Goal: Information Seeking & Learning: Learn about a topic

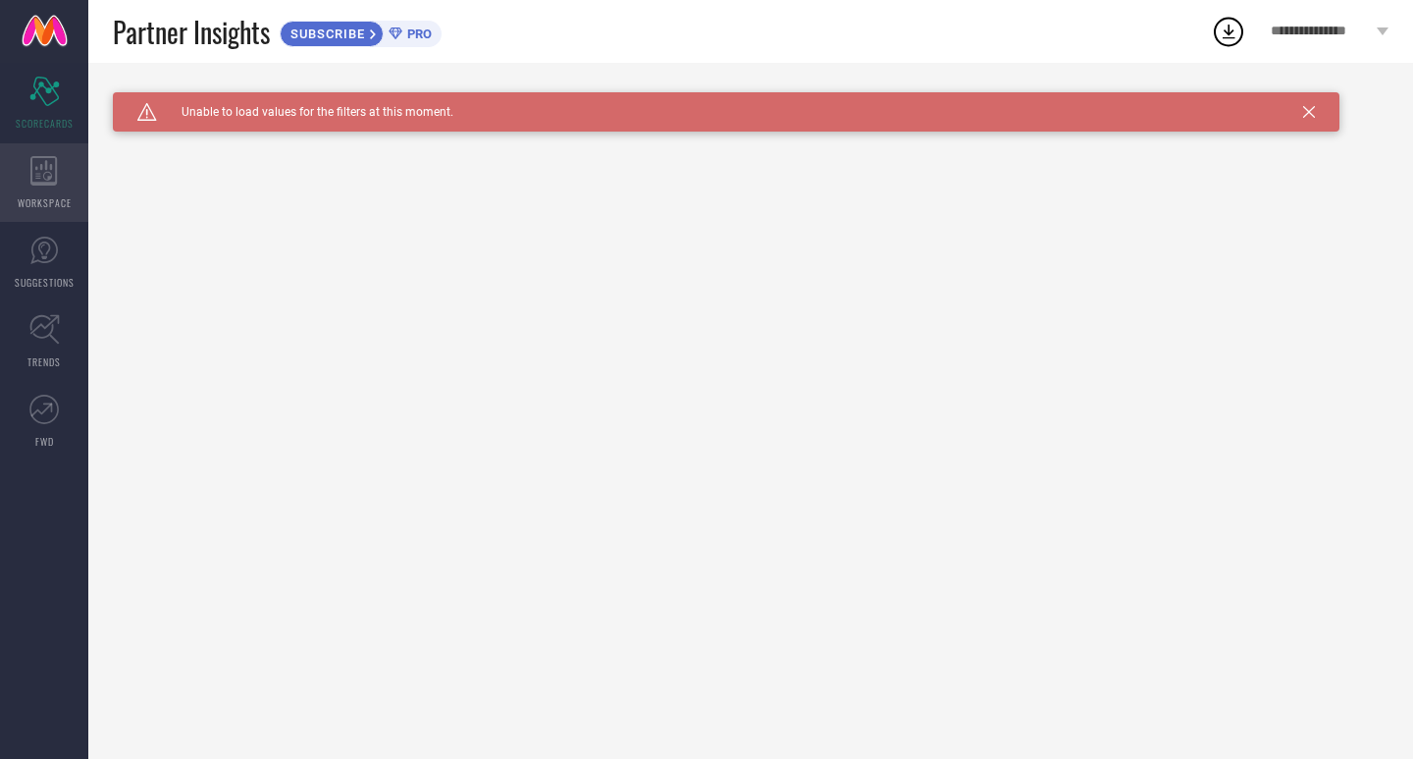
click at [44, 173] on icon at bounding box center [43, 170] width 26 height 29
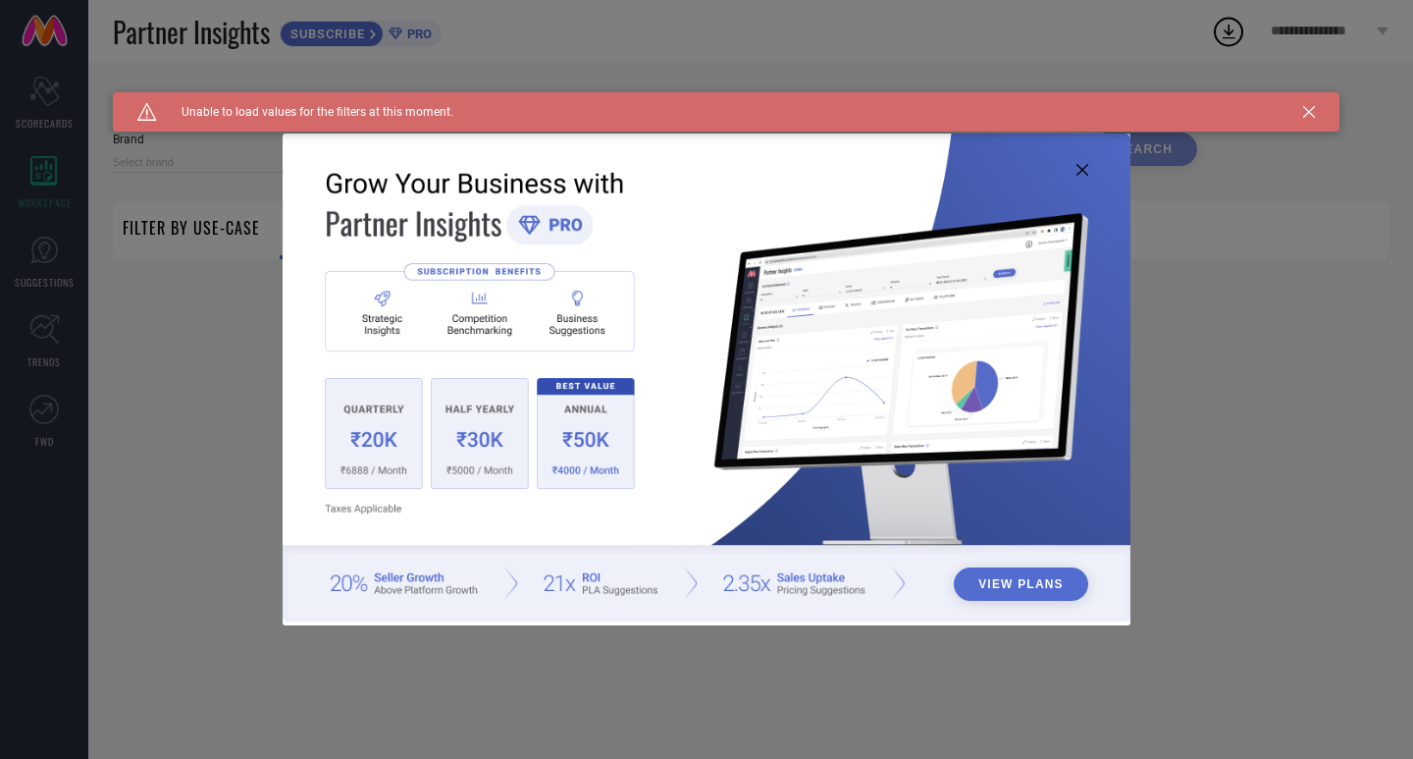
click at [1084, 171] on icon at bounding box center [1083, 170] width 12 height 12
type input "1 STOP FASHION"
type input "All"
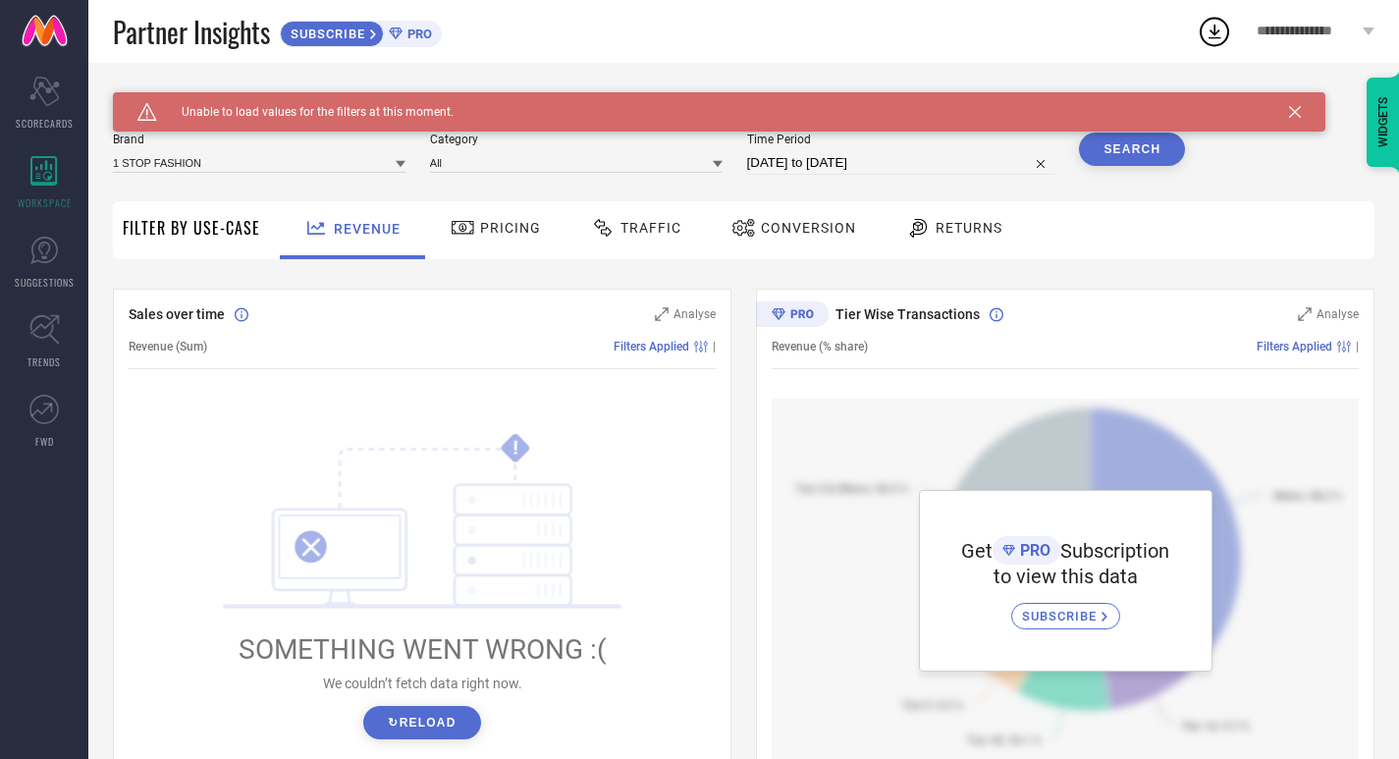
click at [1332, 42] on div "**********" at bounding box center [1315, 31] width 167 height 63
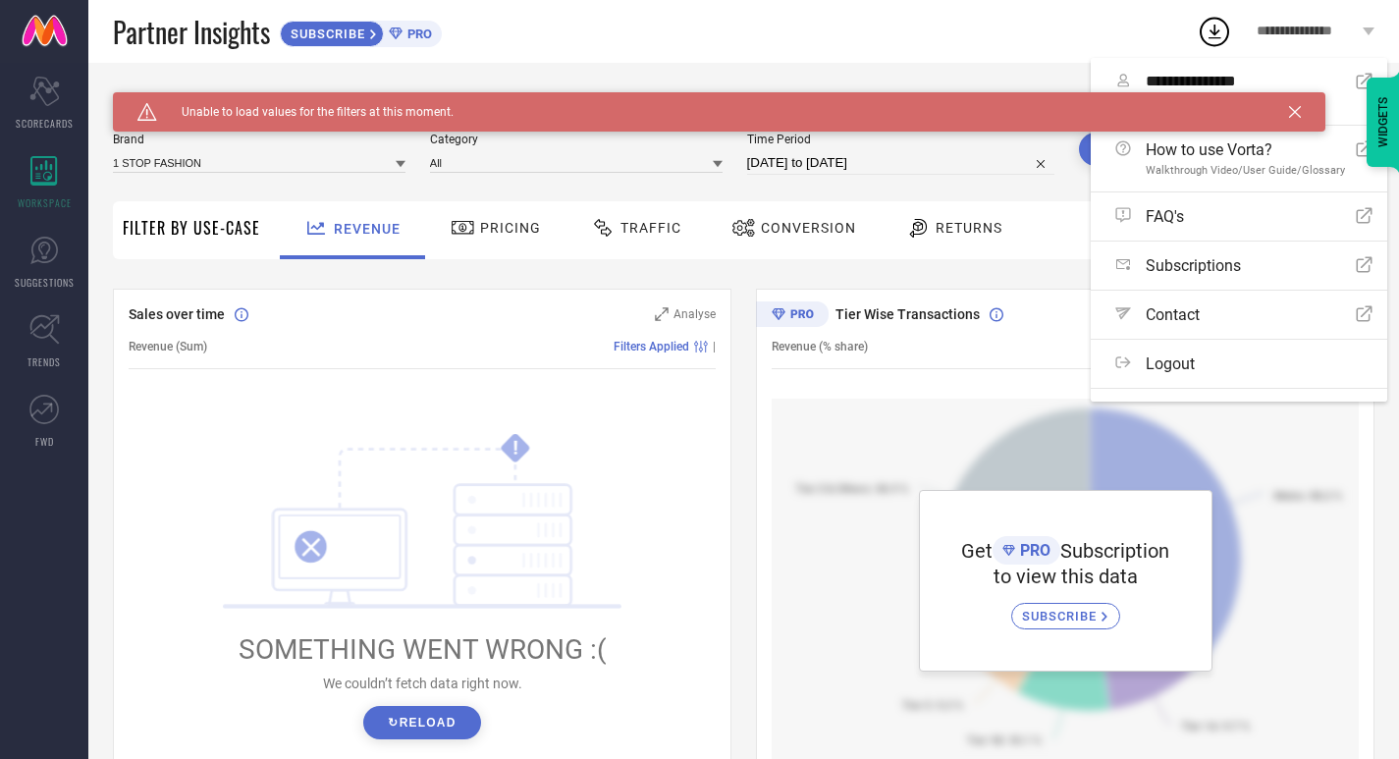
click at [1294, 112] on icon at bounding box center [1295, 112] width 12 height 12
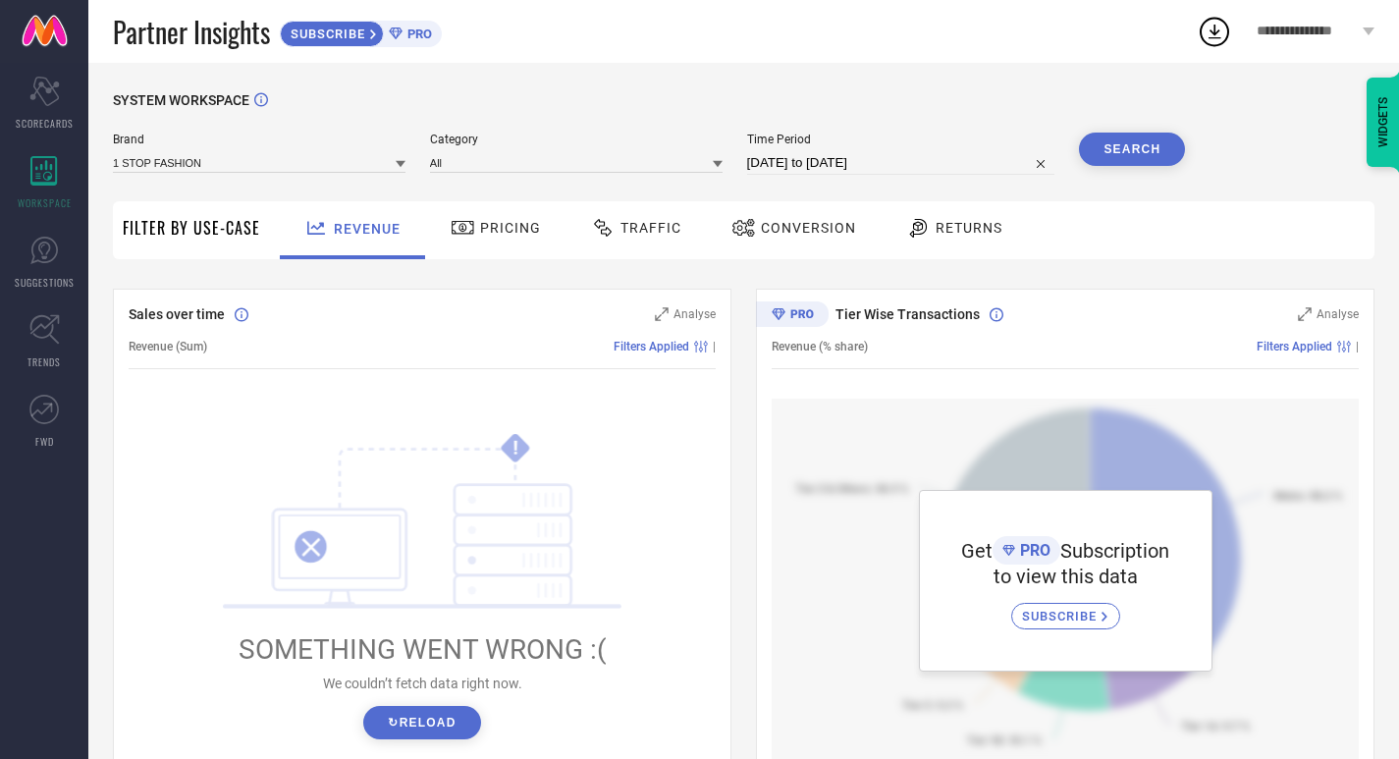
click at [1371, 24] on div "**********" at bounding box center [1315, 31] width 167 height 63
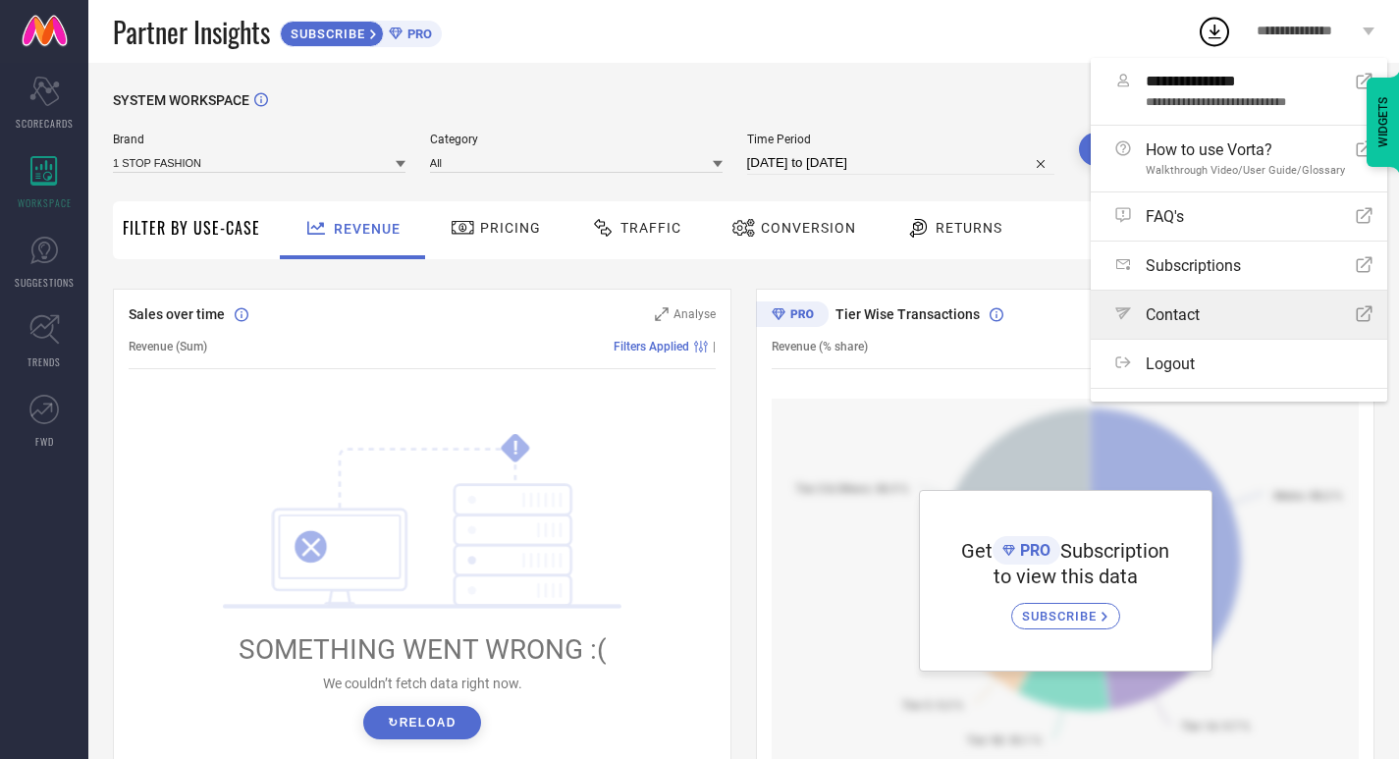
click at [1204, 326] on link "Path Contact Open Icon" at bounding box center [1238, 315] width 296 height 48
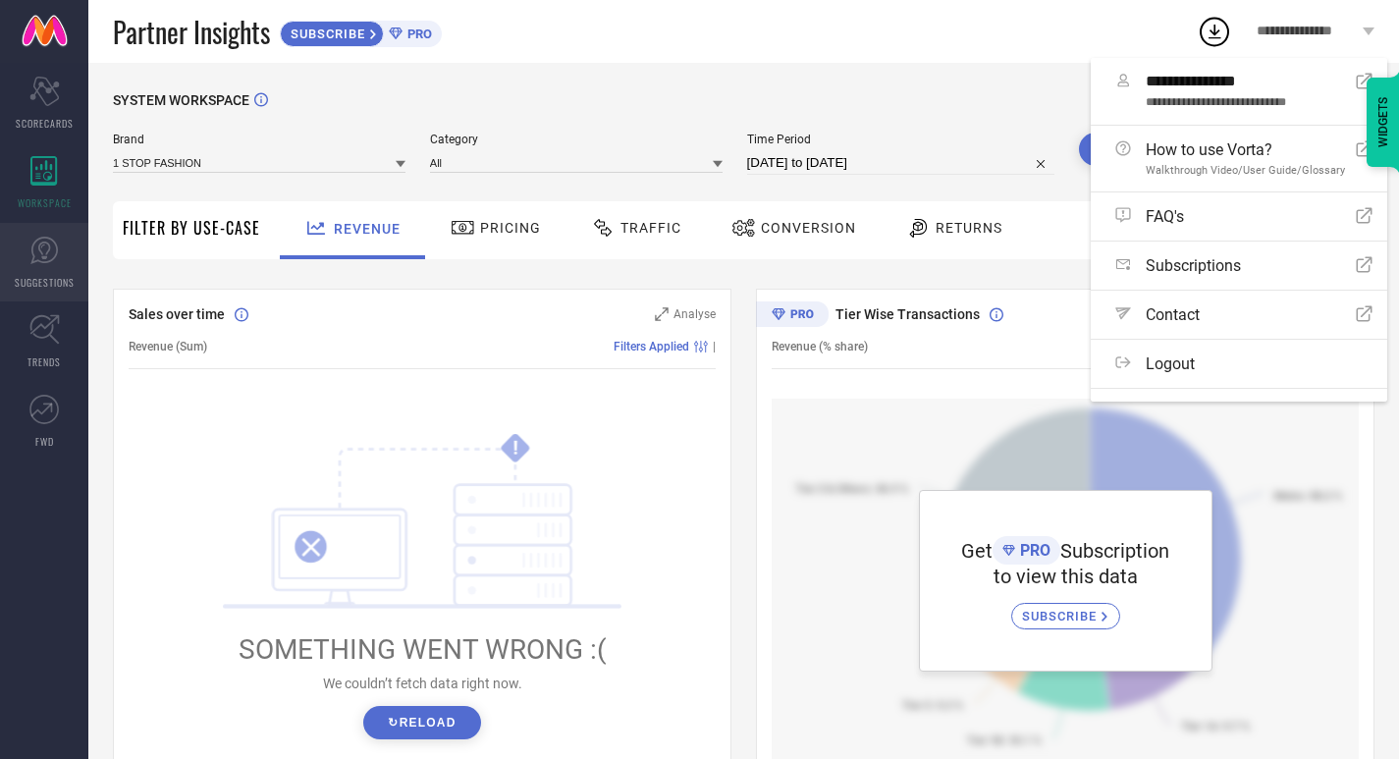
click at [63, 264] on link "SUGGESTIONS" at bounding box center [44, 262] width 88 height 79
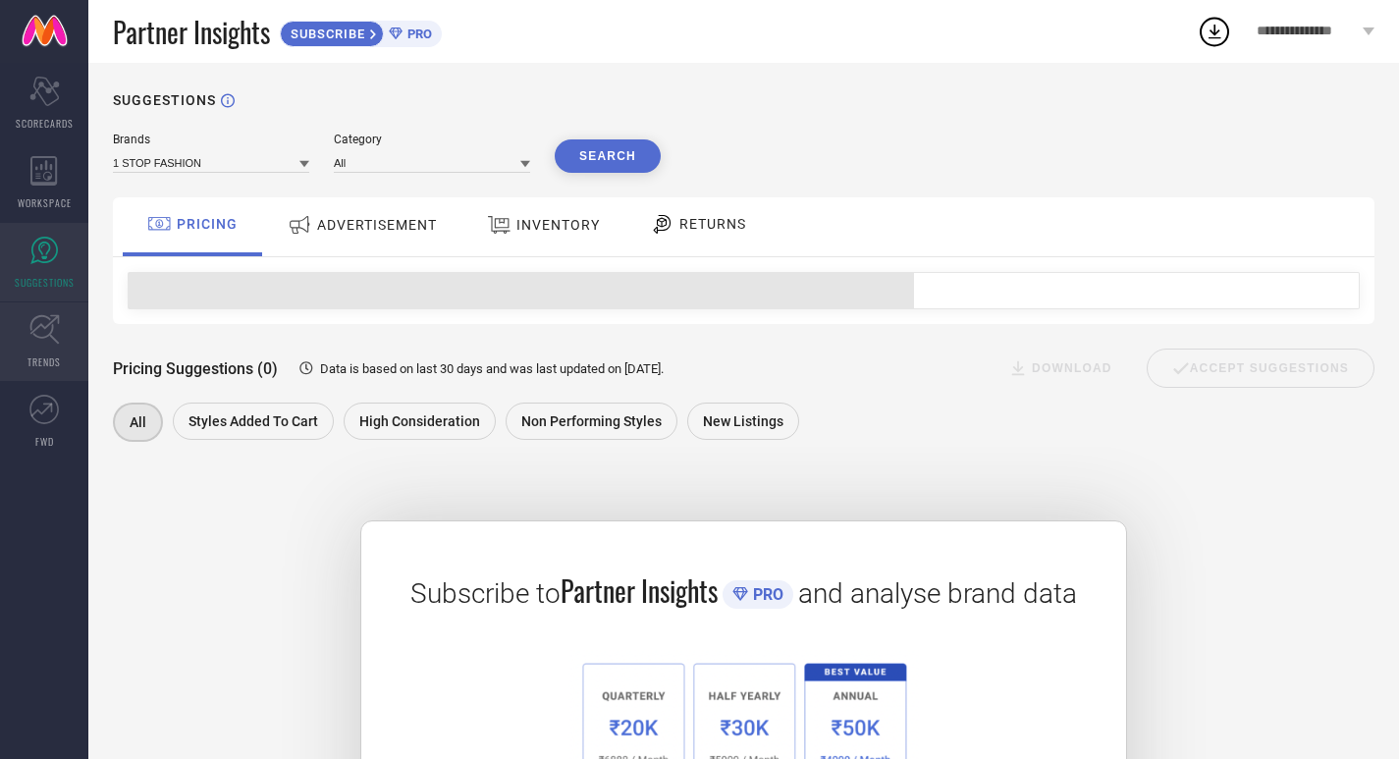
click at [58, 335] on icon at bounding box center [44, 329] width 30 height 30
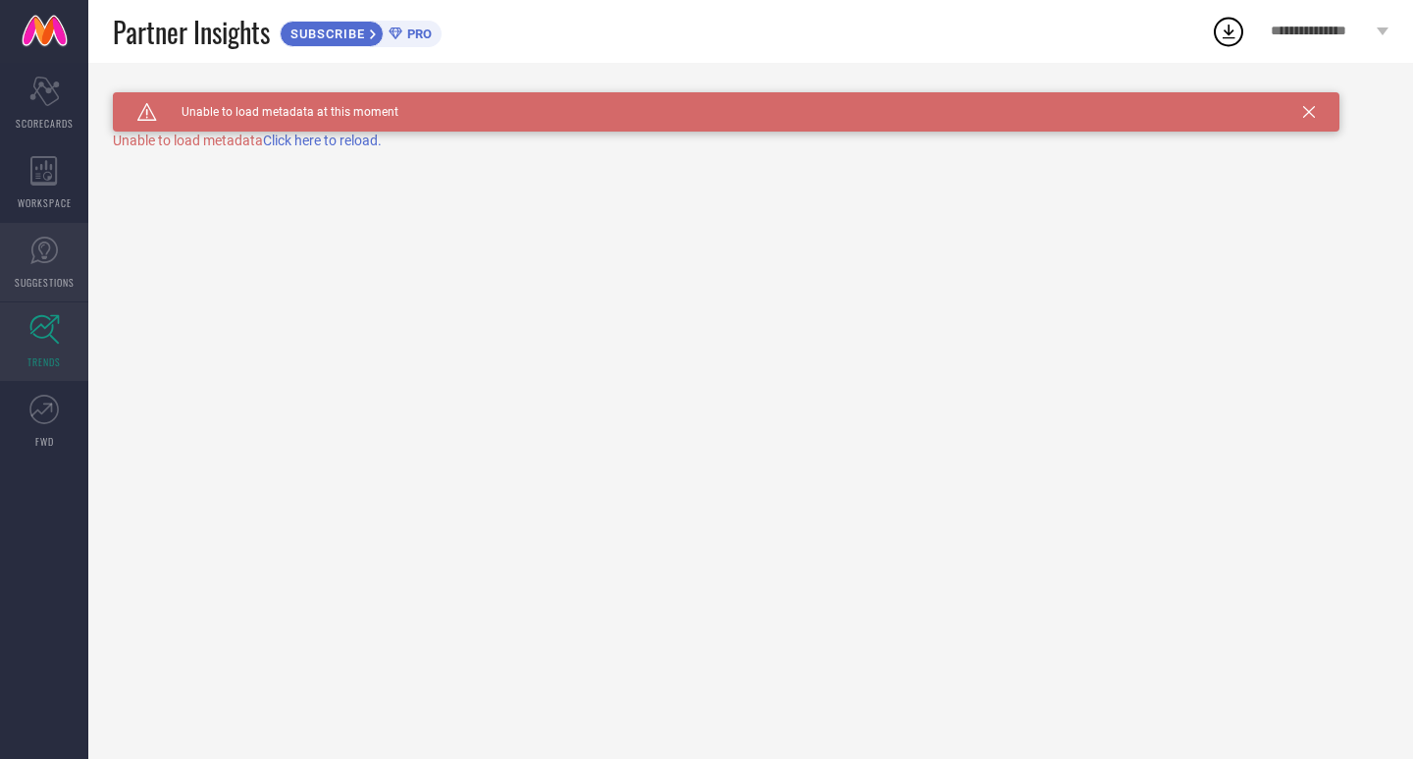
click at [52, 255] on icon at bounding box center [43, 250] width 29 height 29
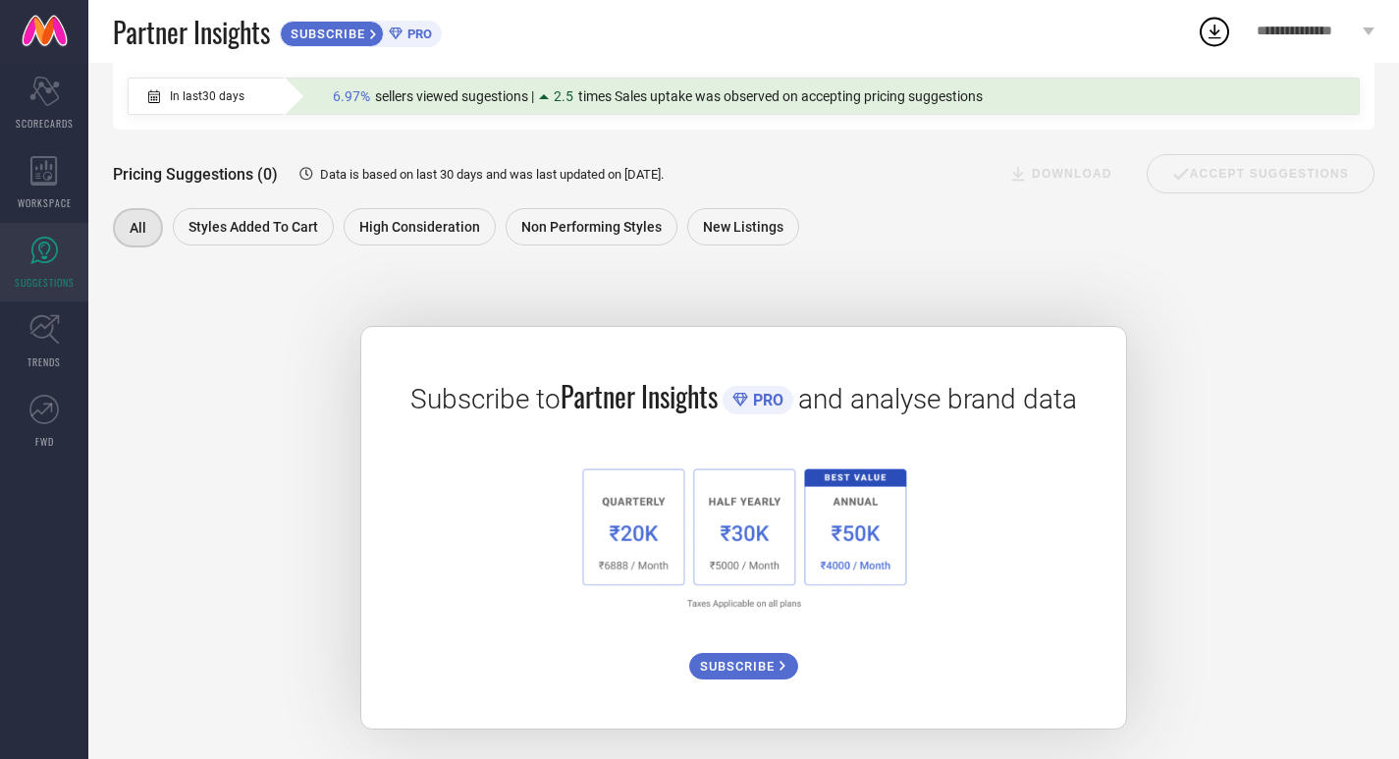
scroll to position [198, 0]
click at [749, 668] on span "SUBSCRIBE" at bounding box center [739, 666] width 79 height 15
click at [47, 344] on icon at bounding box center [44, 329] width 30 height 30
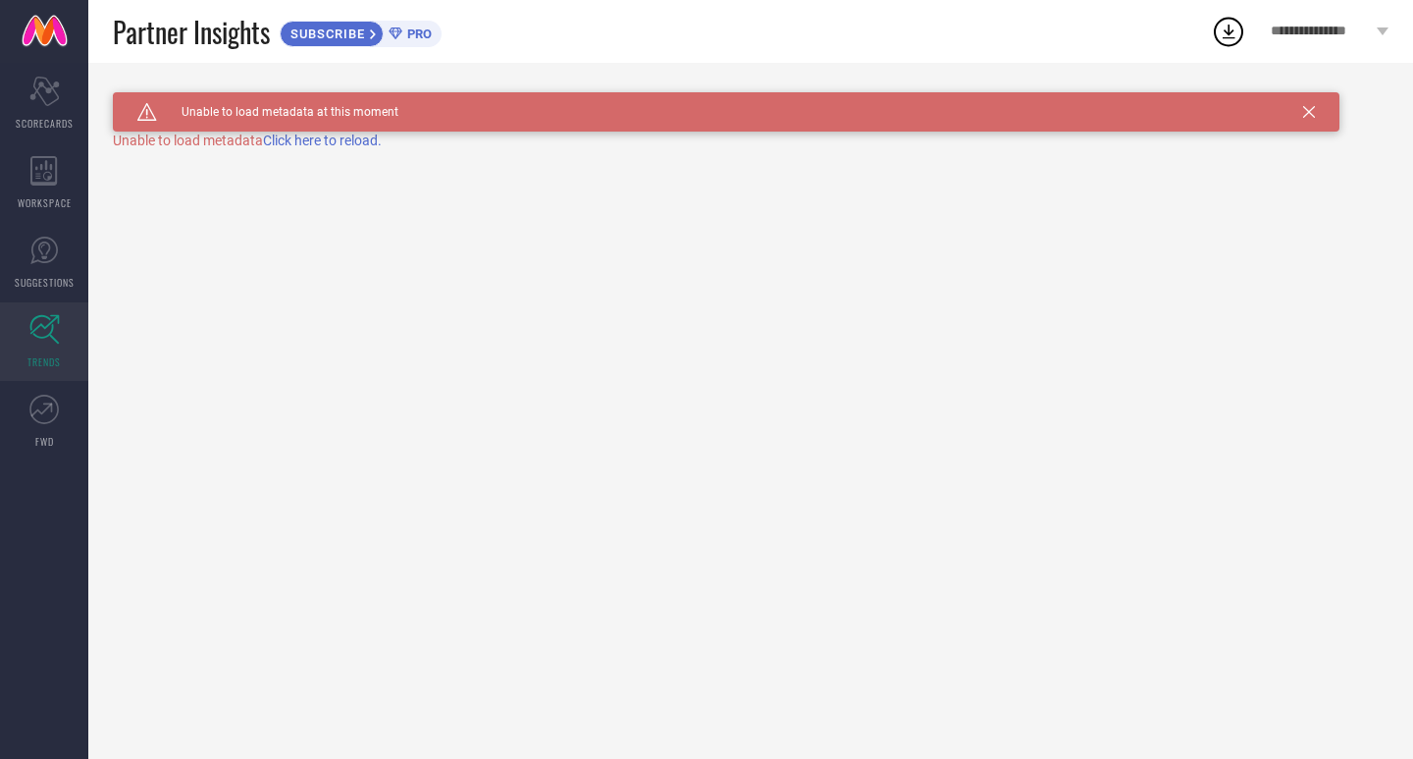
click at [311, 145] on span "Click here to reload." at bounding box center [322, 140] width 119 height 16
click at [49, 404] on icon at bounding box center [43, 409] width 29 height 29
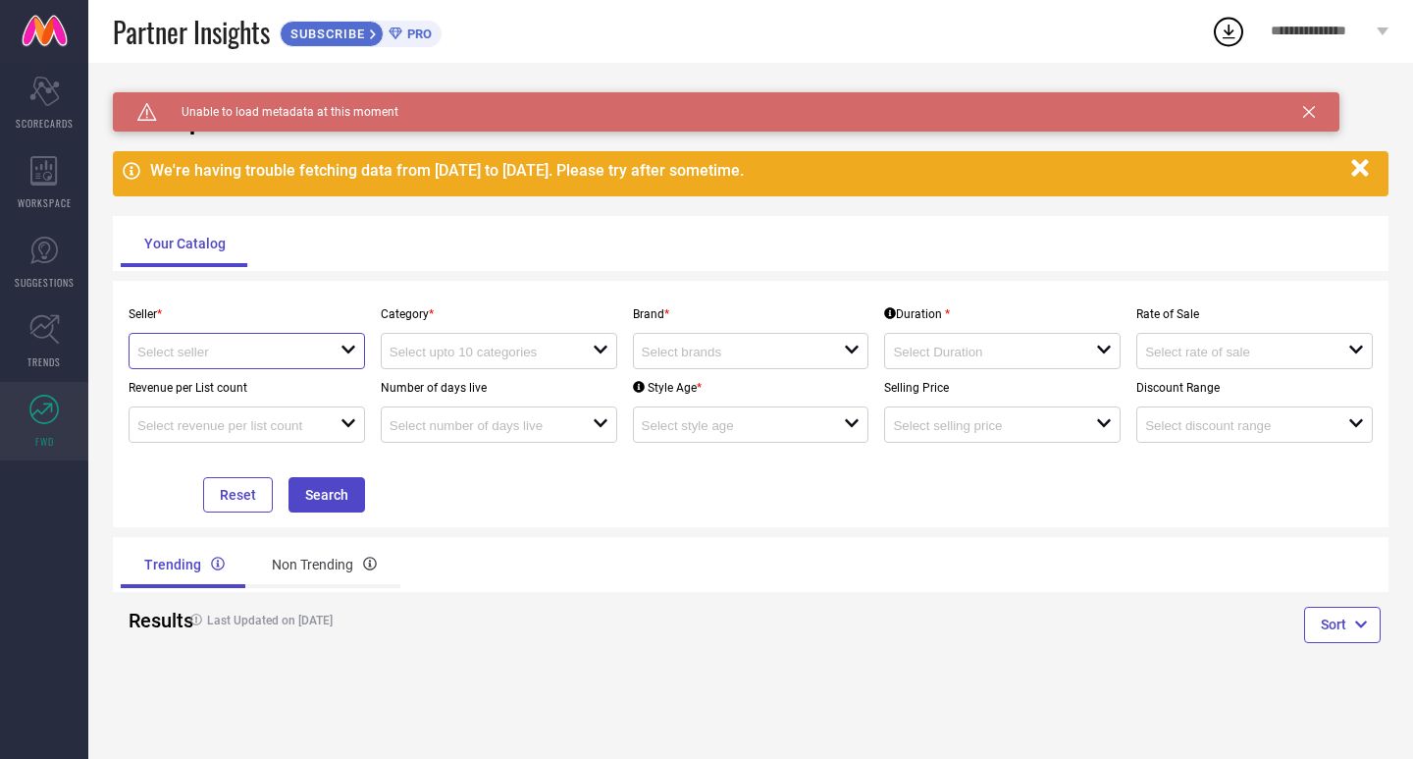
click at [286, 358] on input at bounding box center [228, 351] width 183 height 15
click at [261, 382] on li "Myntra ( MINT_1 )" at bounding box center [248, 388] width 236 height 35
type input "Myntra ( MINT_1 )"
click at [453, 354] on input at bounding box center [481, 351] width 183 height 15
click at [456, 389] on div "No results found" at bounding box center [499, 386] width 237 height 33
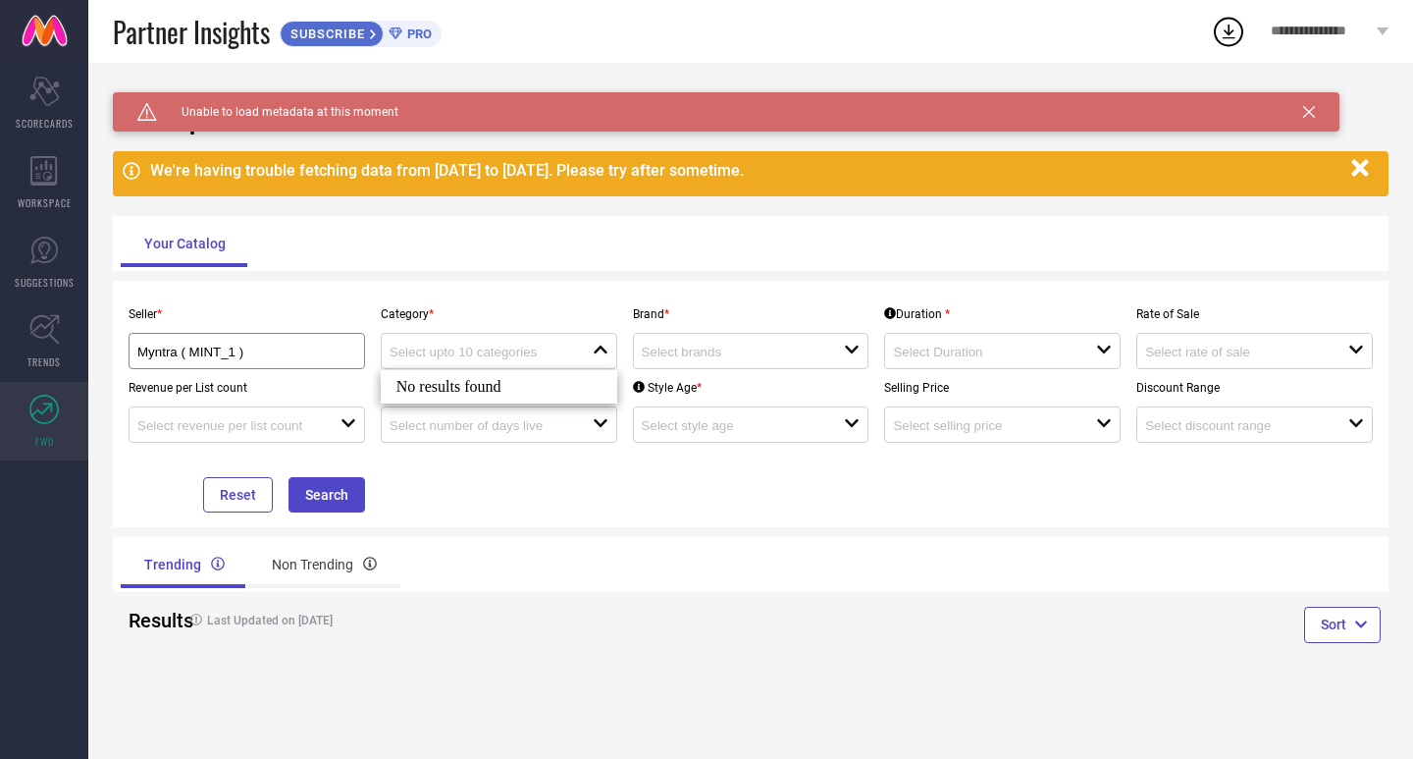
click at [553, 558] on div "Trending Non Trending" at bounding box center [432, 564] width 622 height 47
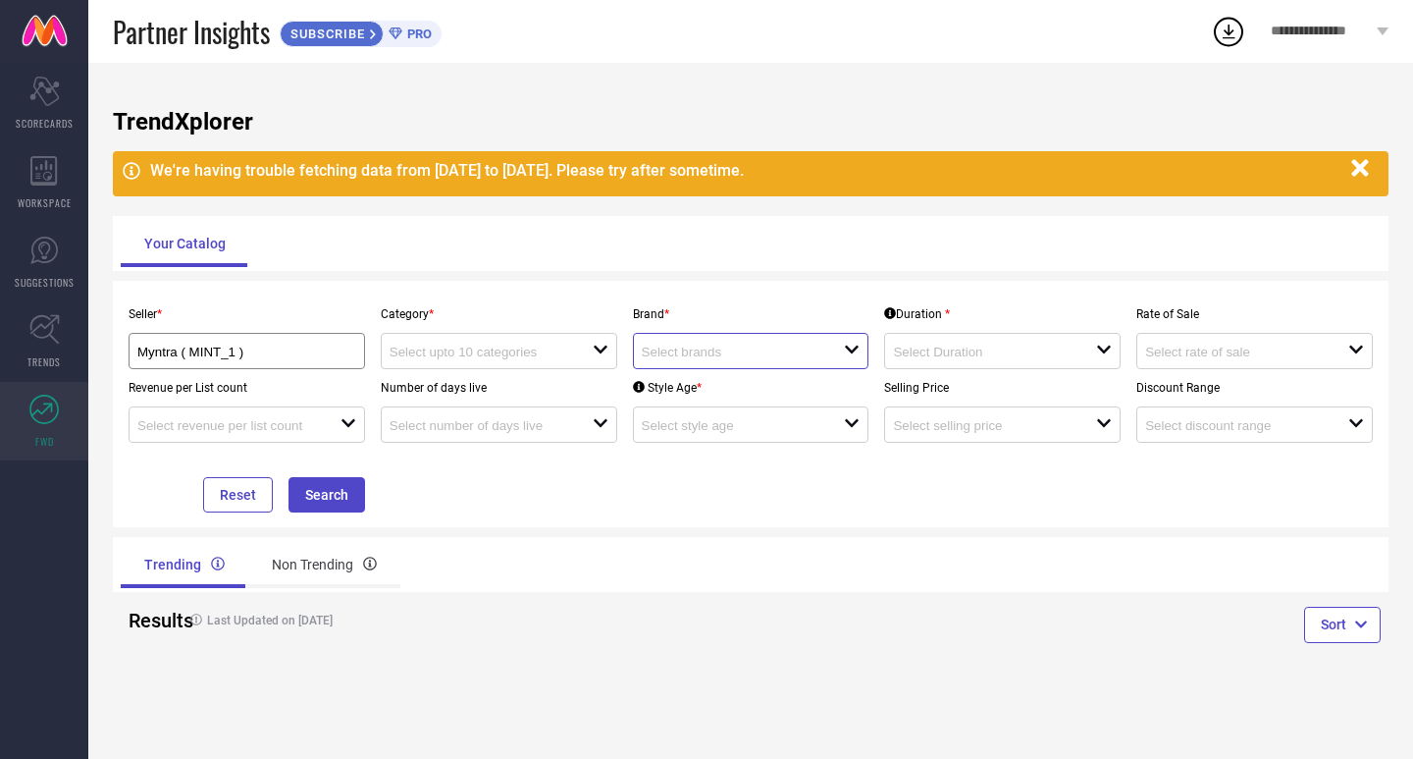
click at [729, 358] on input at bounding box center [733, 351] width 183 height 15
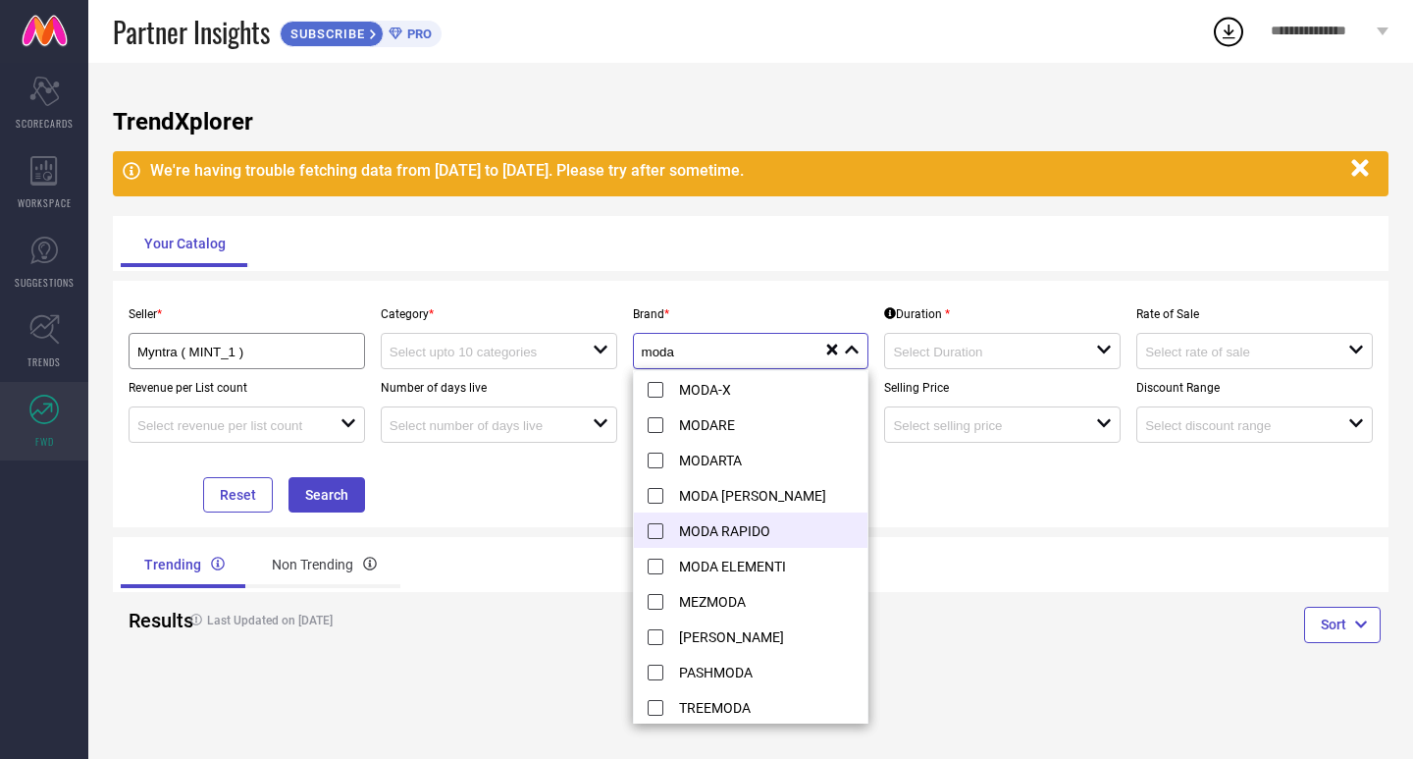
type input "moda"
click at [765, 538] on li "MODA RAPIDO" at bounding box center [752, 529] width 236 height 35
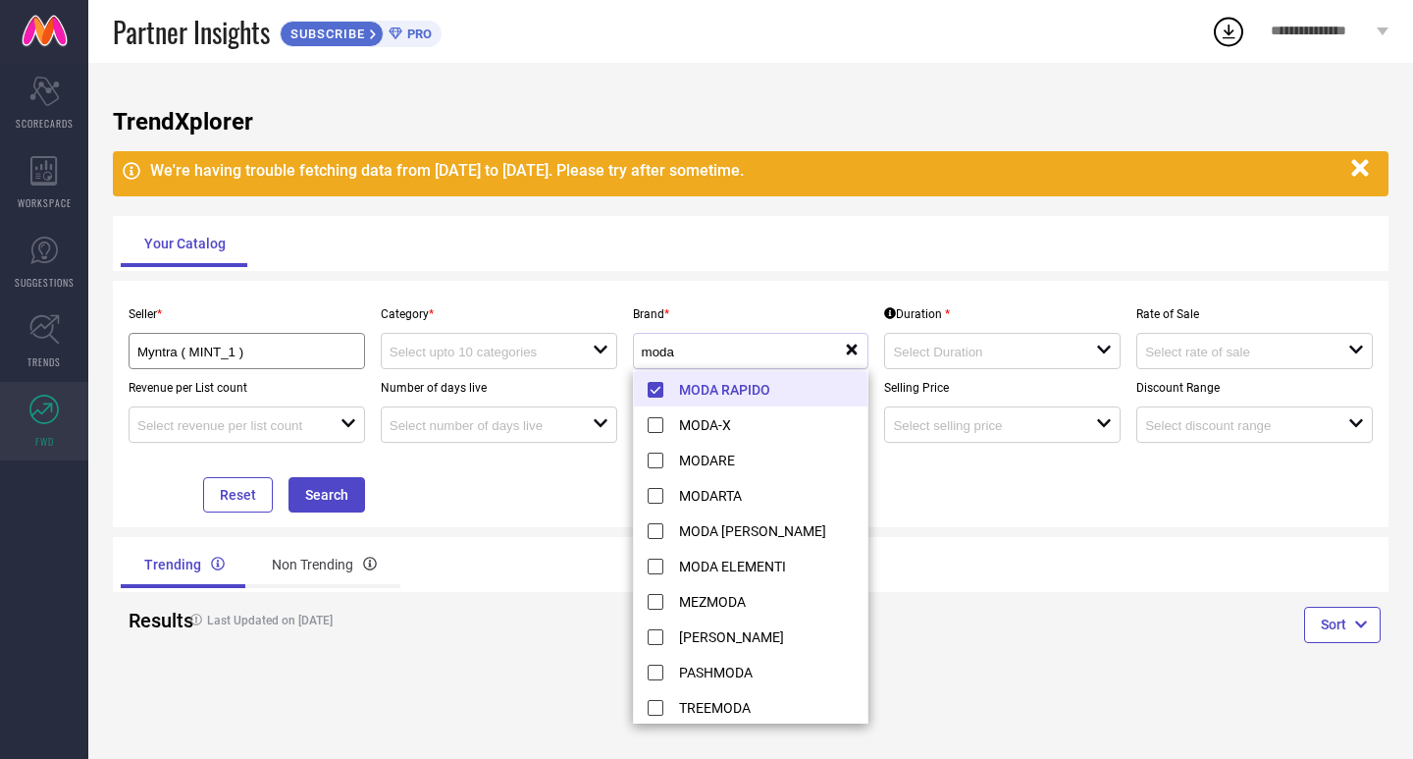
click at [978, 529] on div "TrendXplorer We're having trouble fetching data from [DATE] to [DATE]. Please t…" at bounding box center [750, 411] width 1325 height 696
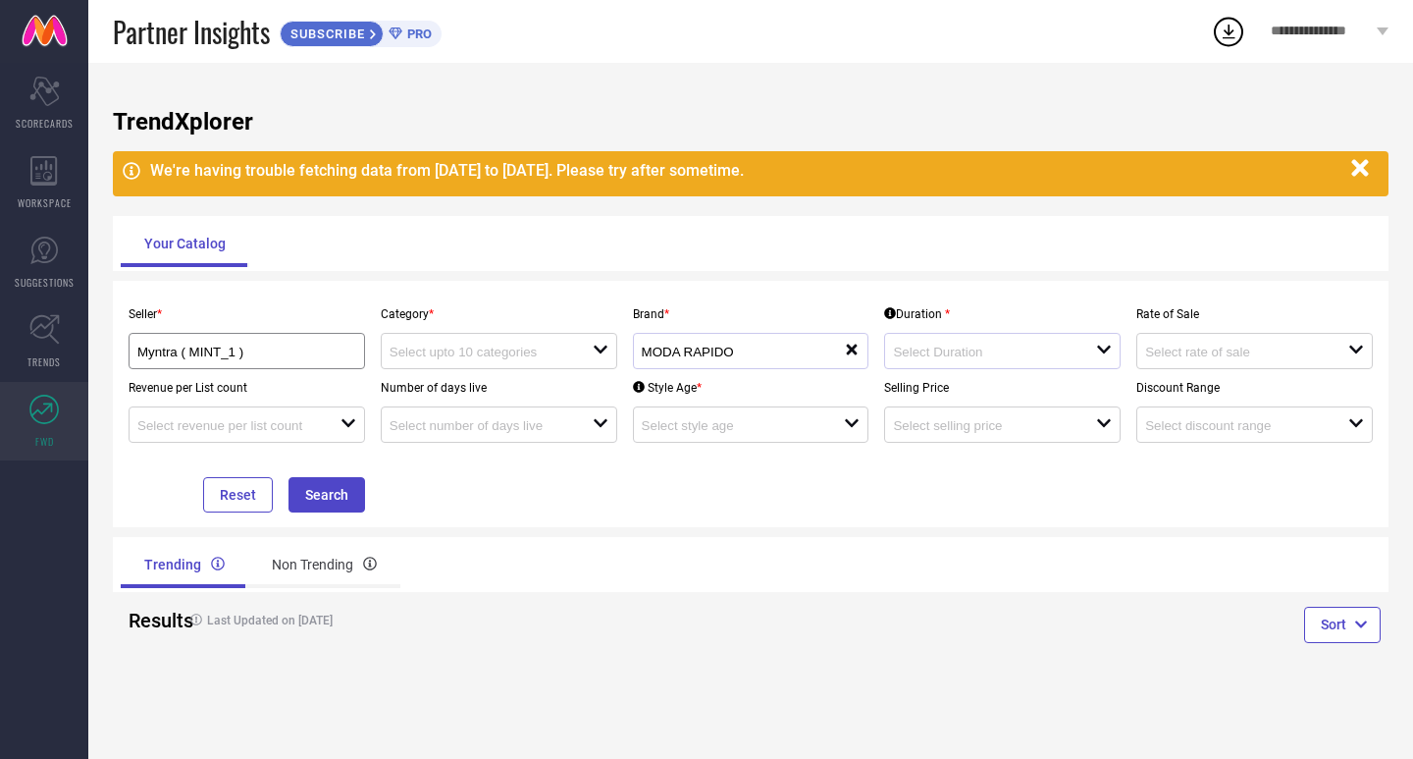
click at [1018, 362] on div "open" at bounding box center [1002, 351] width 237 height 36
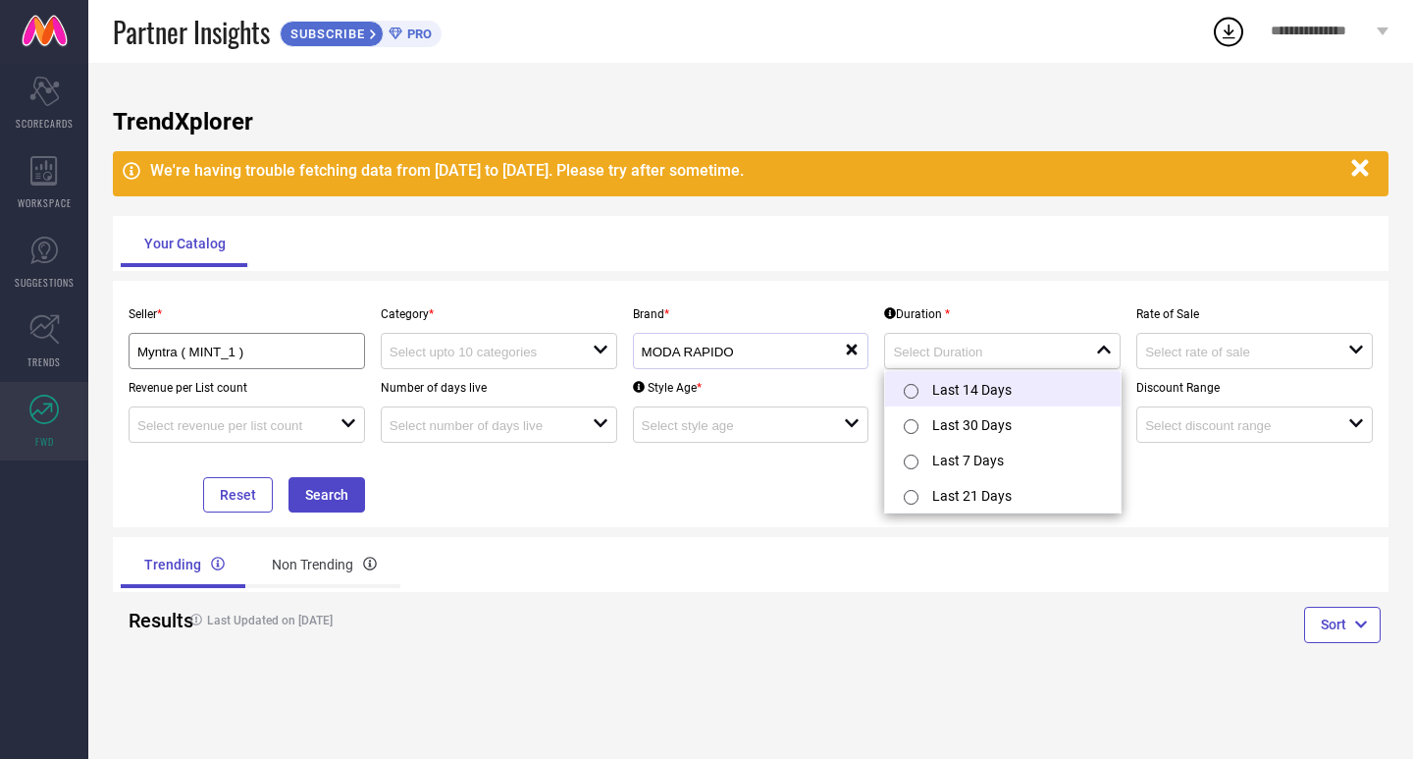
click at [1005, 387] on li "Last 14 Days" at bounding box center [1003, 388] width 236 height 35
type input "Last 14 Days"
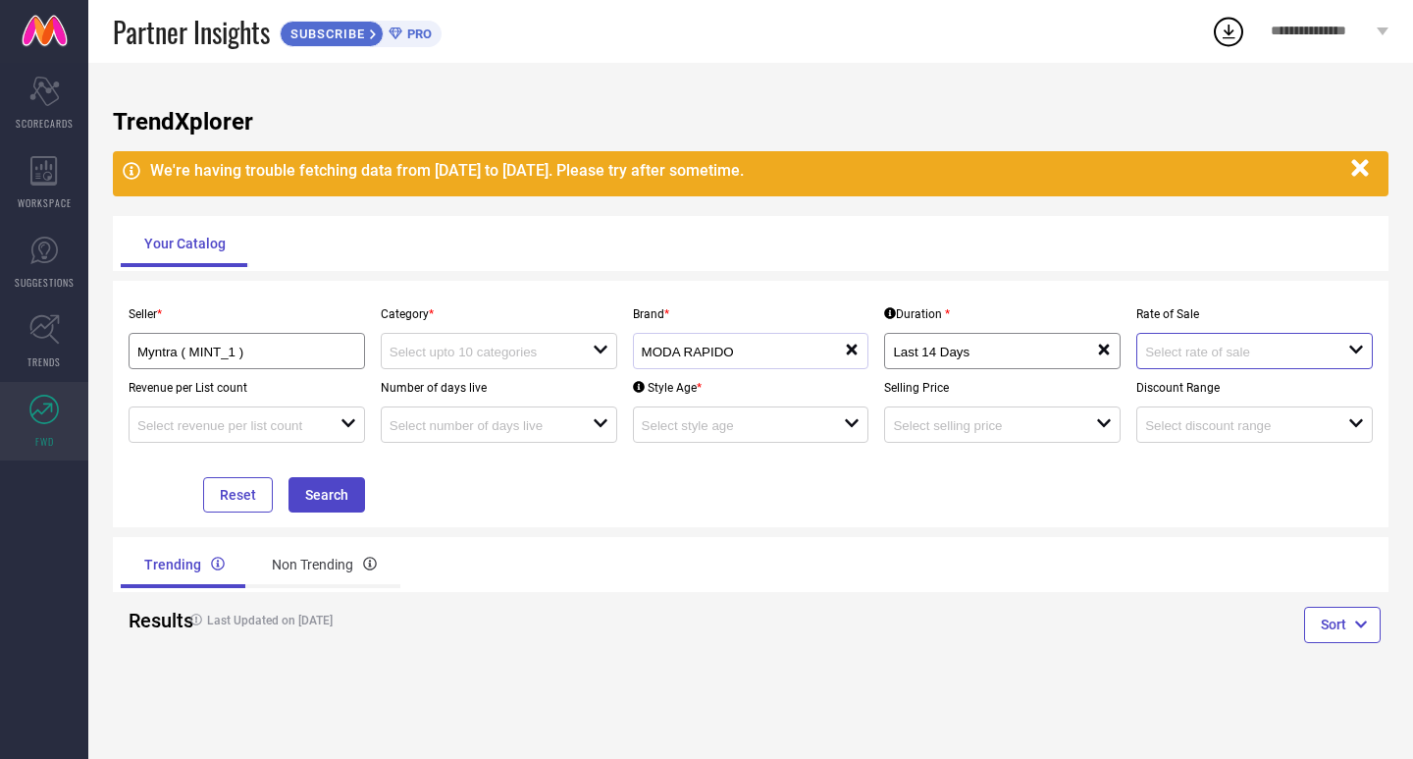
click at [1194, 351] on input at bounding box center [1236, 351] width 183 height 15
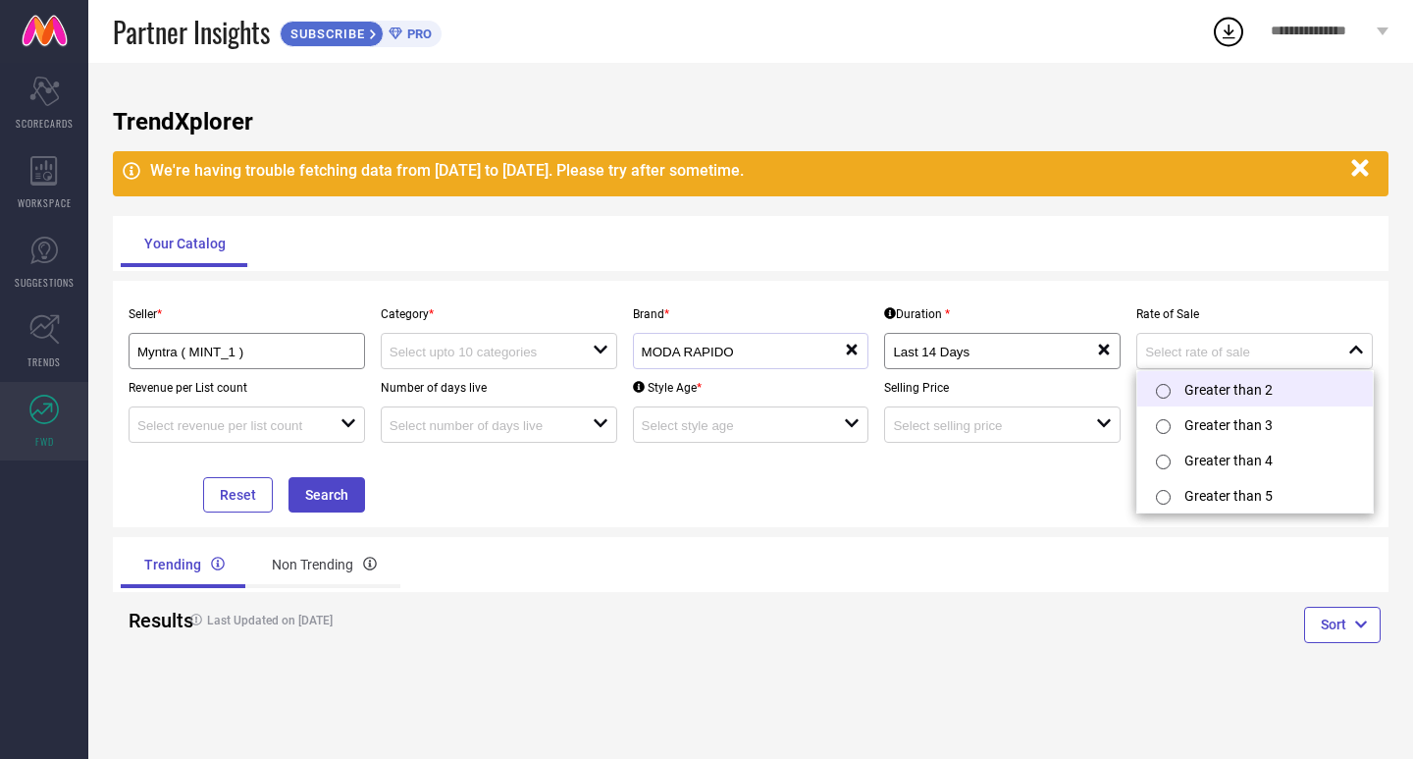
click at [1190, 399] on li "Greater than 2" at bounding box center [1255, 388] width 236 height 35
type input "Greater than 2"
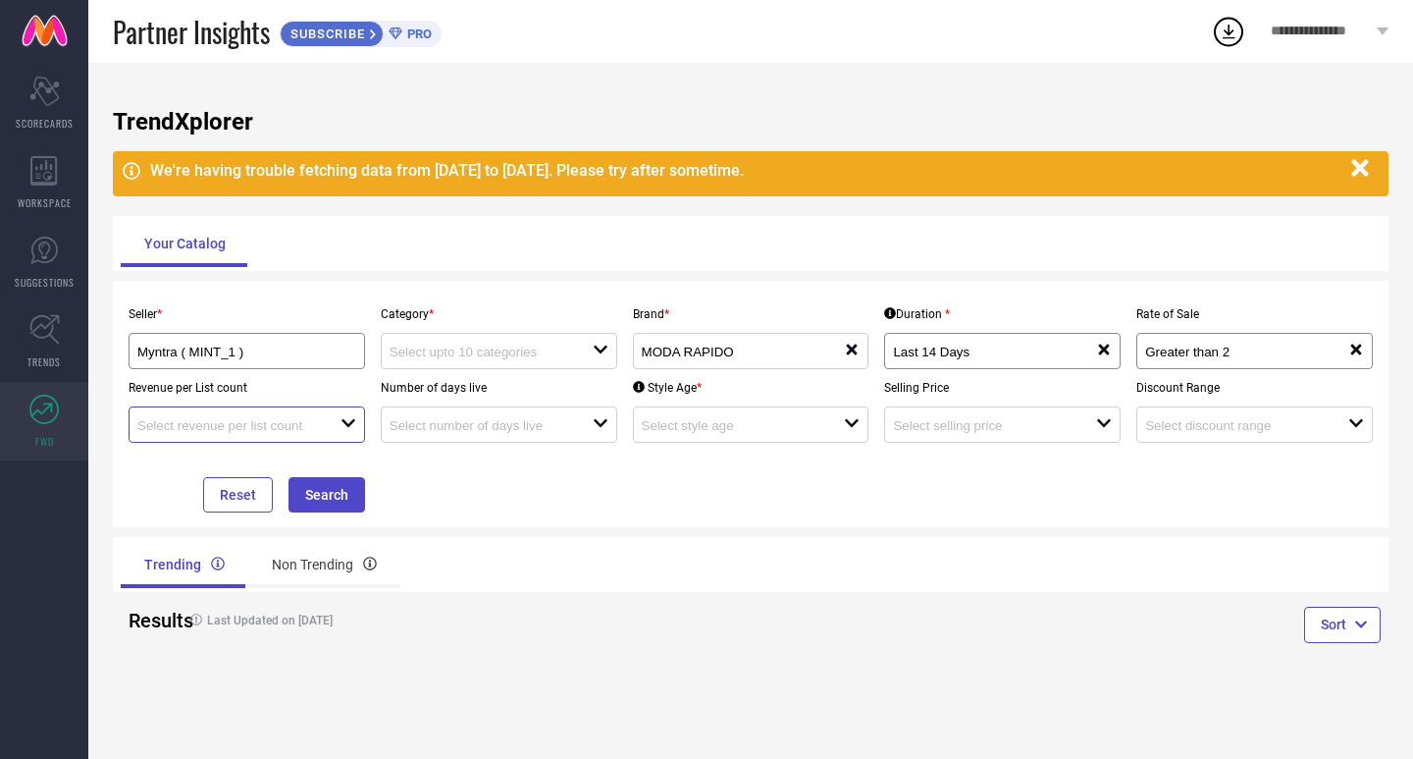
click at [306, 423] on input at bounding box center [228, 425] width 183 height 15
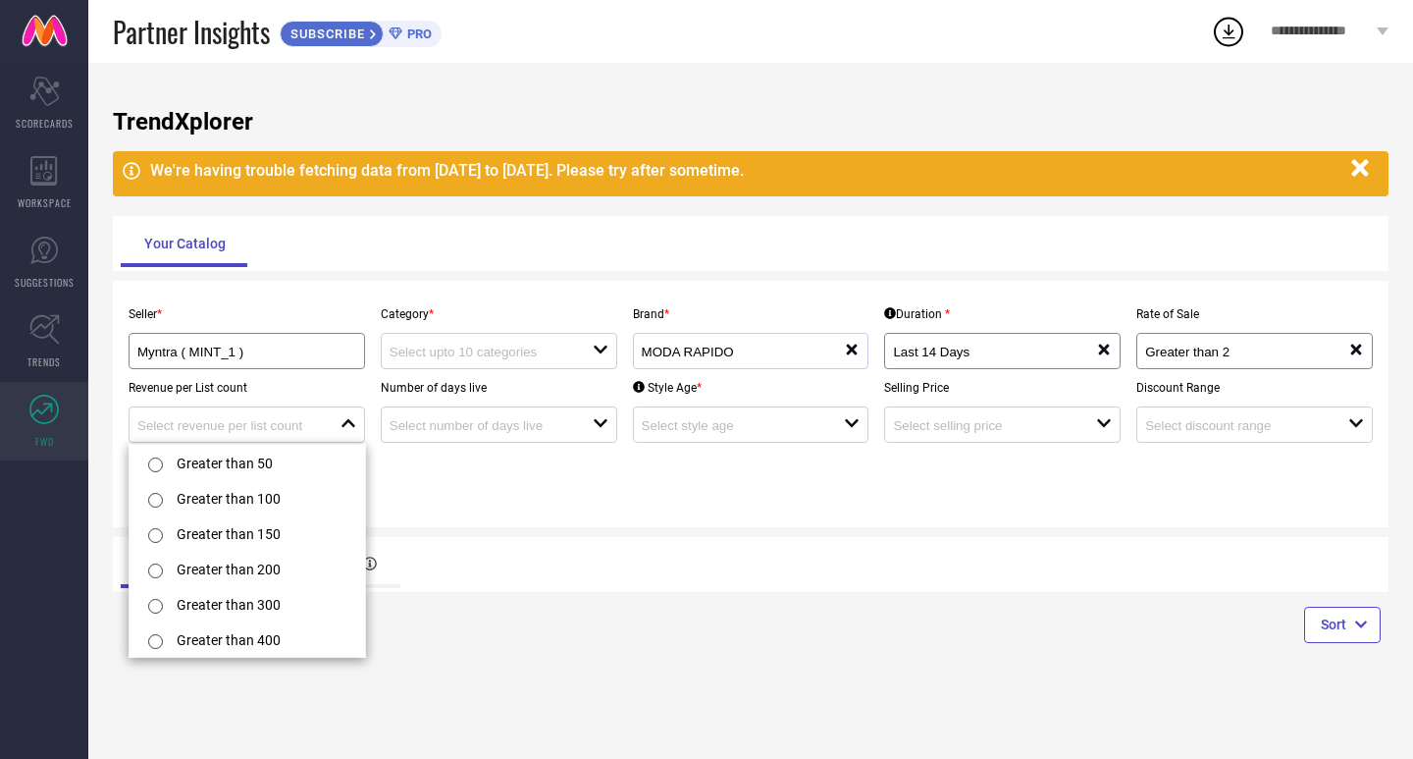
click at [481, 473] on div "Seller * Myntra ( MINT_1 ) Category * open Brand * MODA RAPIDO reset Duration *…" at bounding box center [751, 403] width 1260 height 217
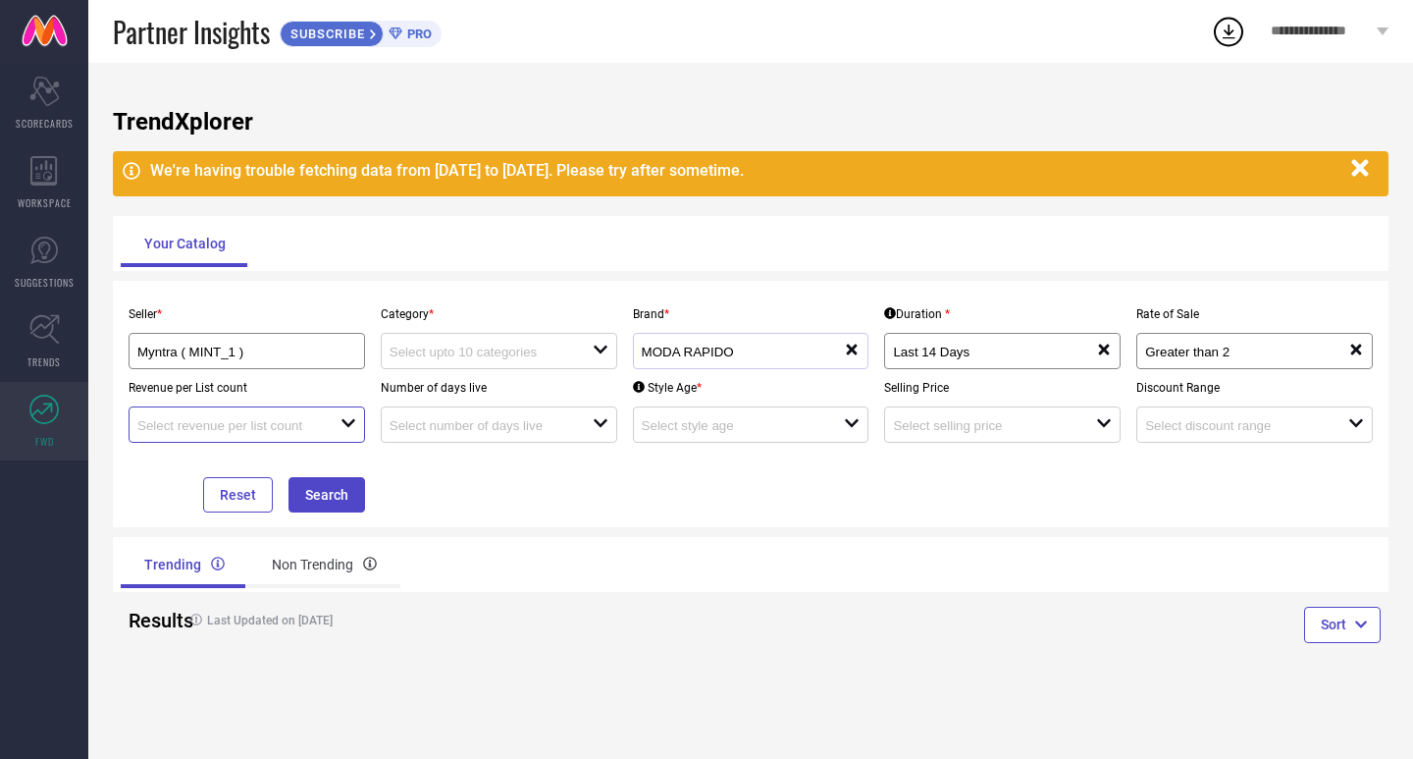
click at [287, 430] on input at bounding box center [228, 425] width 183 height 15
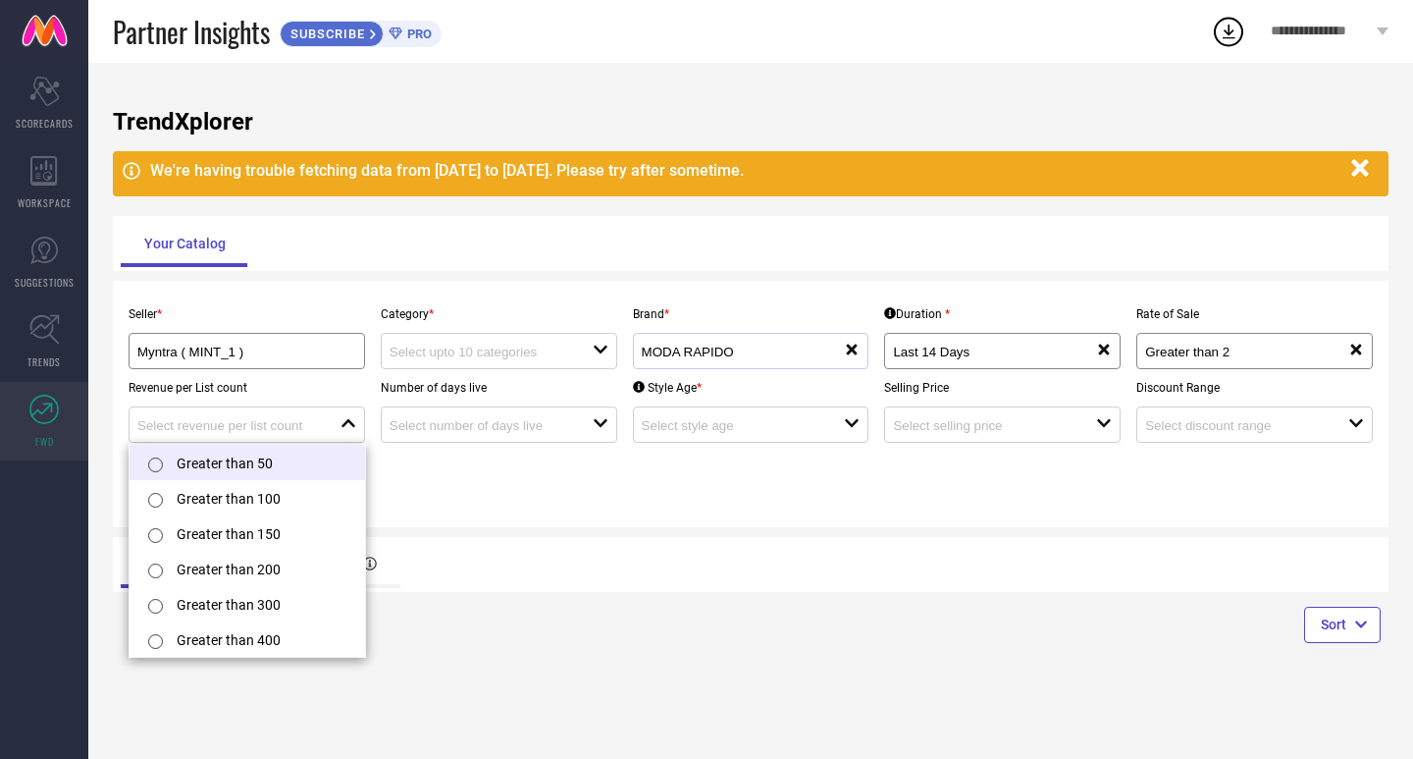
click at [285, 459] on li "Greater than 50" at bounding box center [248, 462] width 236 height 35
type input "Greater than 50"
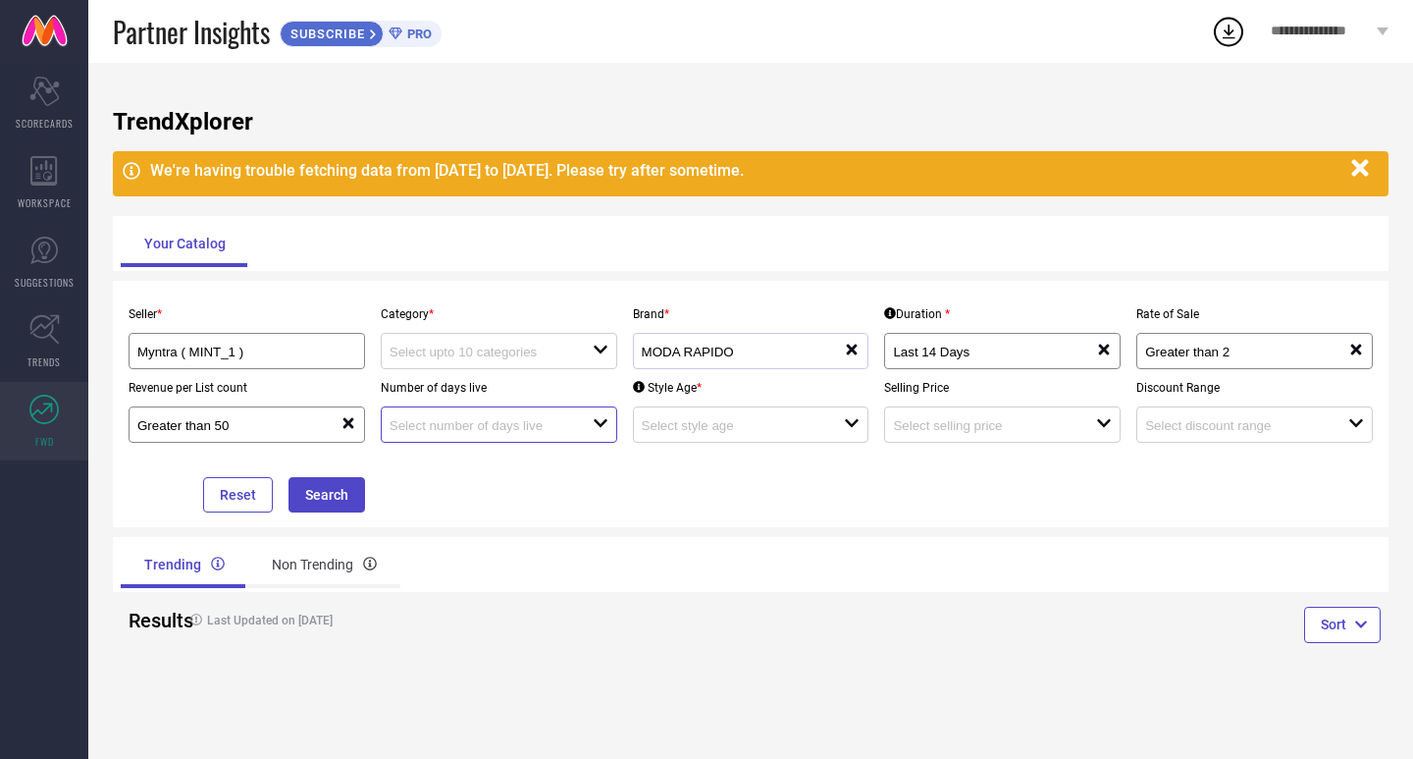
click at [507, 427] on input at bounding box center [481, 425] width 183 height 15
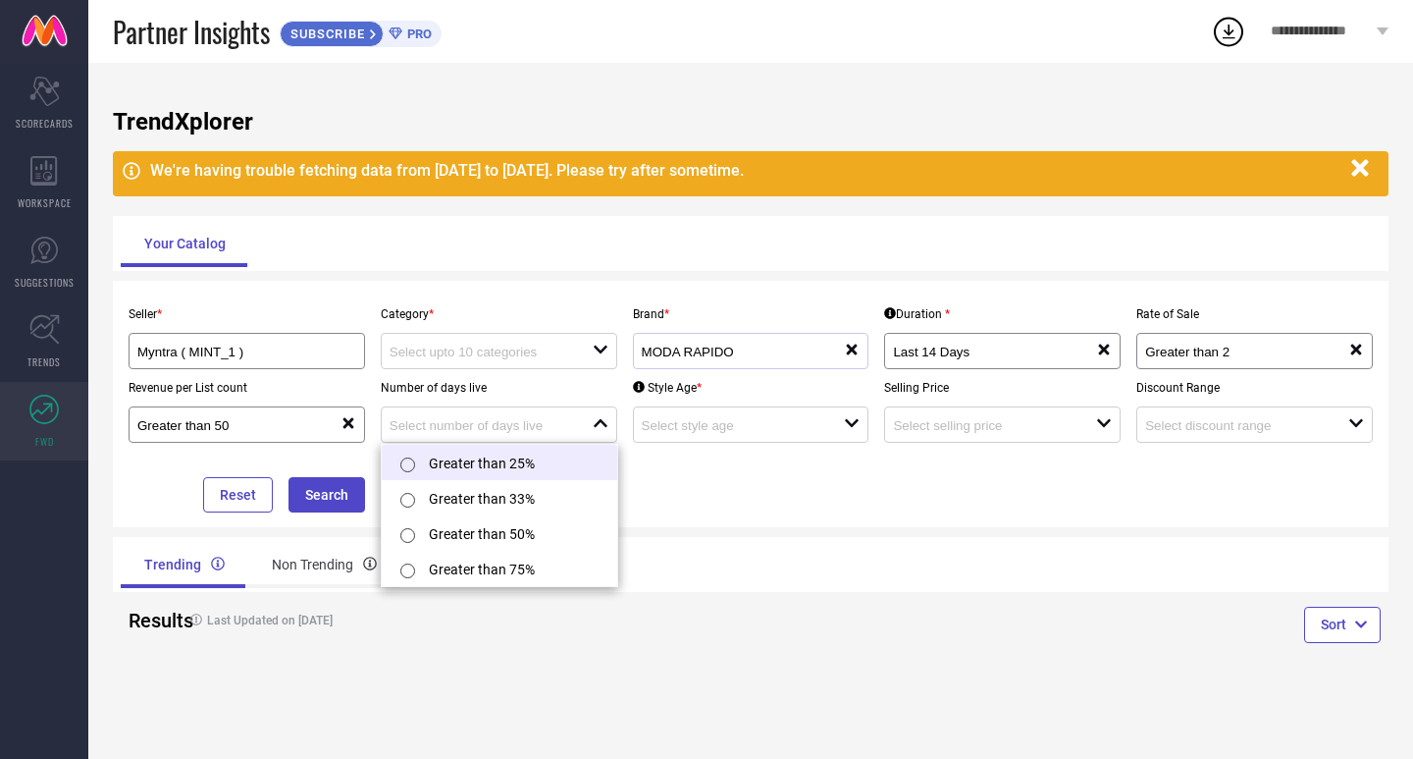
click at [503, 464] on li "Greater than 25%" at bounding box center [500, 462] width 236 height 35
type input "Greater than 25%"
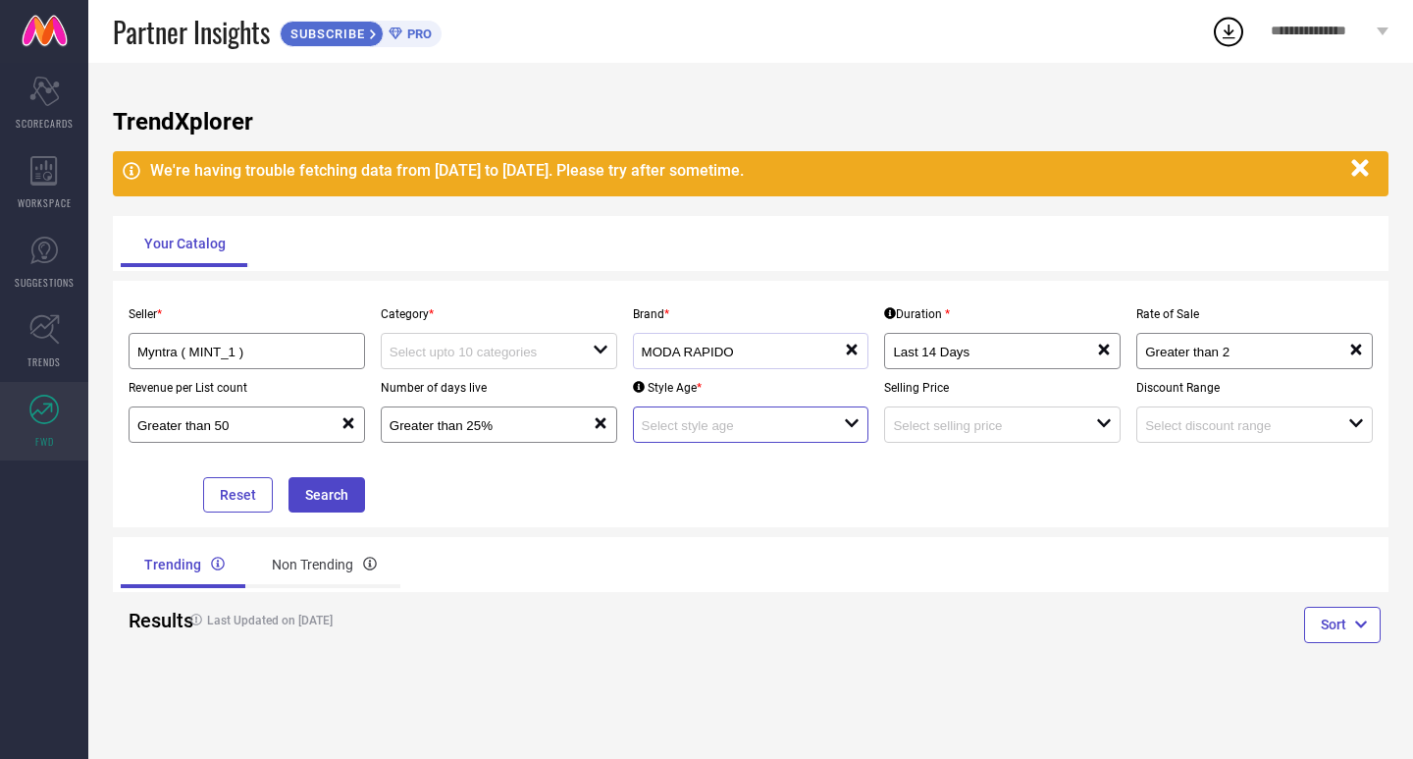
click at [716, 433] on input at bounding box center [733, 425] width 183 height 15
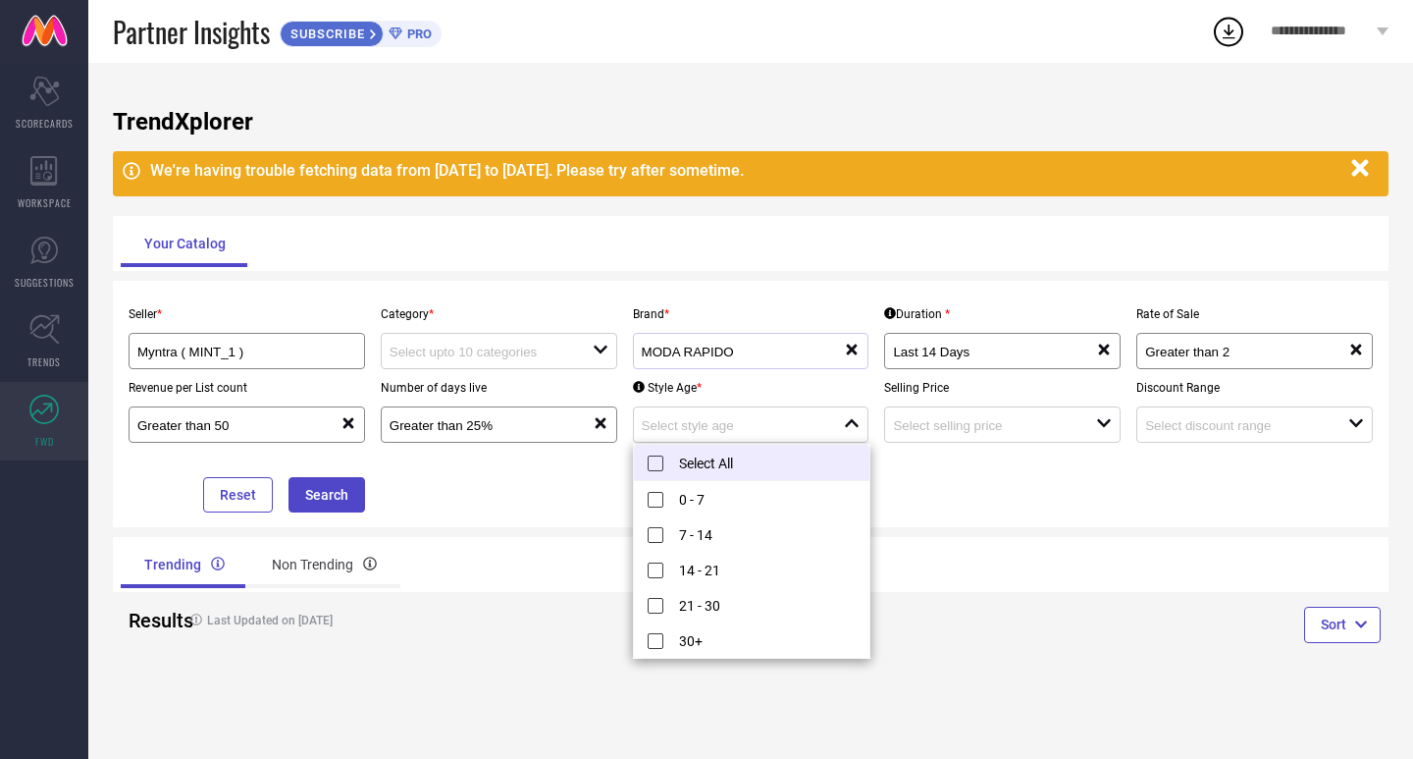
click at [714, 461] on li "Select All" at bounding box center [752, 463] width 236 height 36
type input "0 - 7, + 4 more"
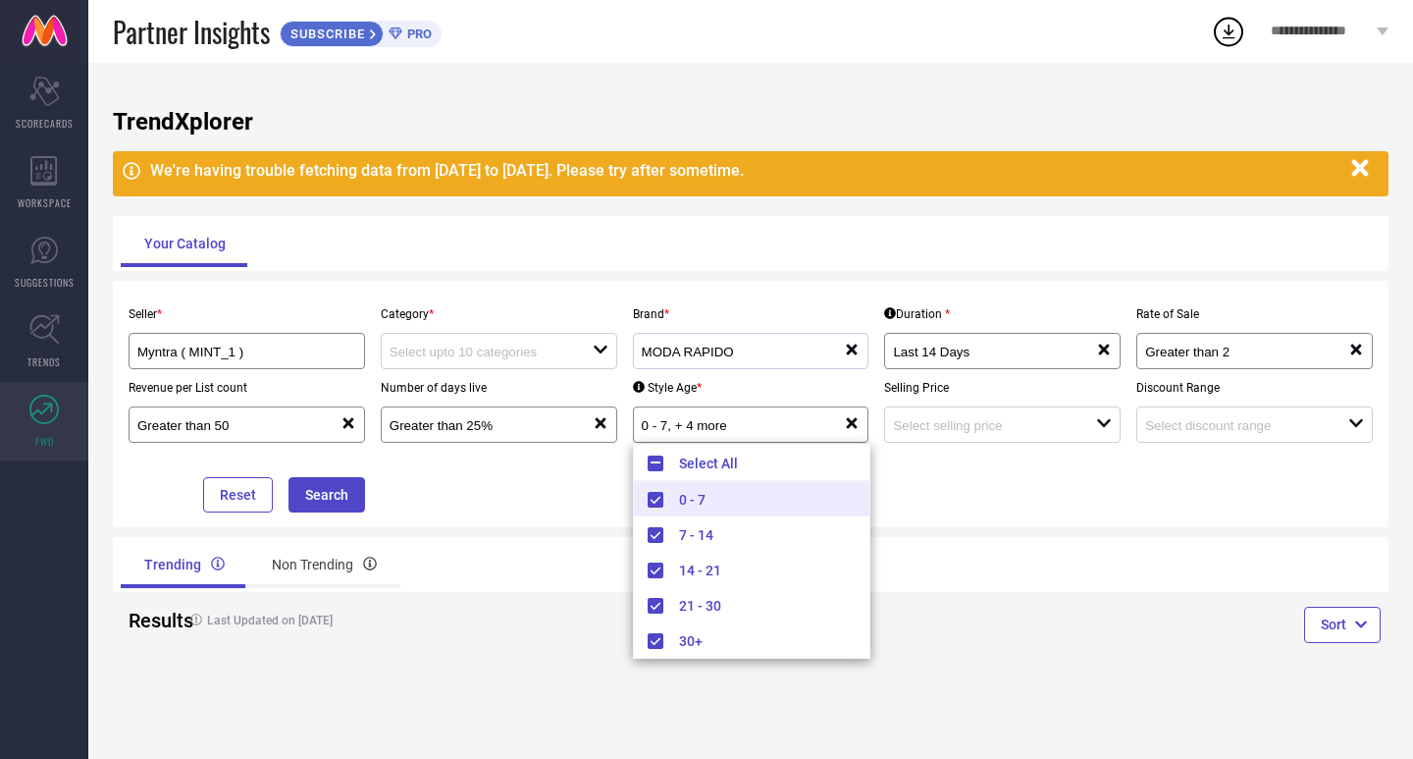
click at [997, 472] on div "Seller * Myntra ( MINT_1 ) Category * open Brand * MODA RAPIDO reset Duration *…" at bounding box center [751, 403] width 1260 height 217
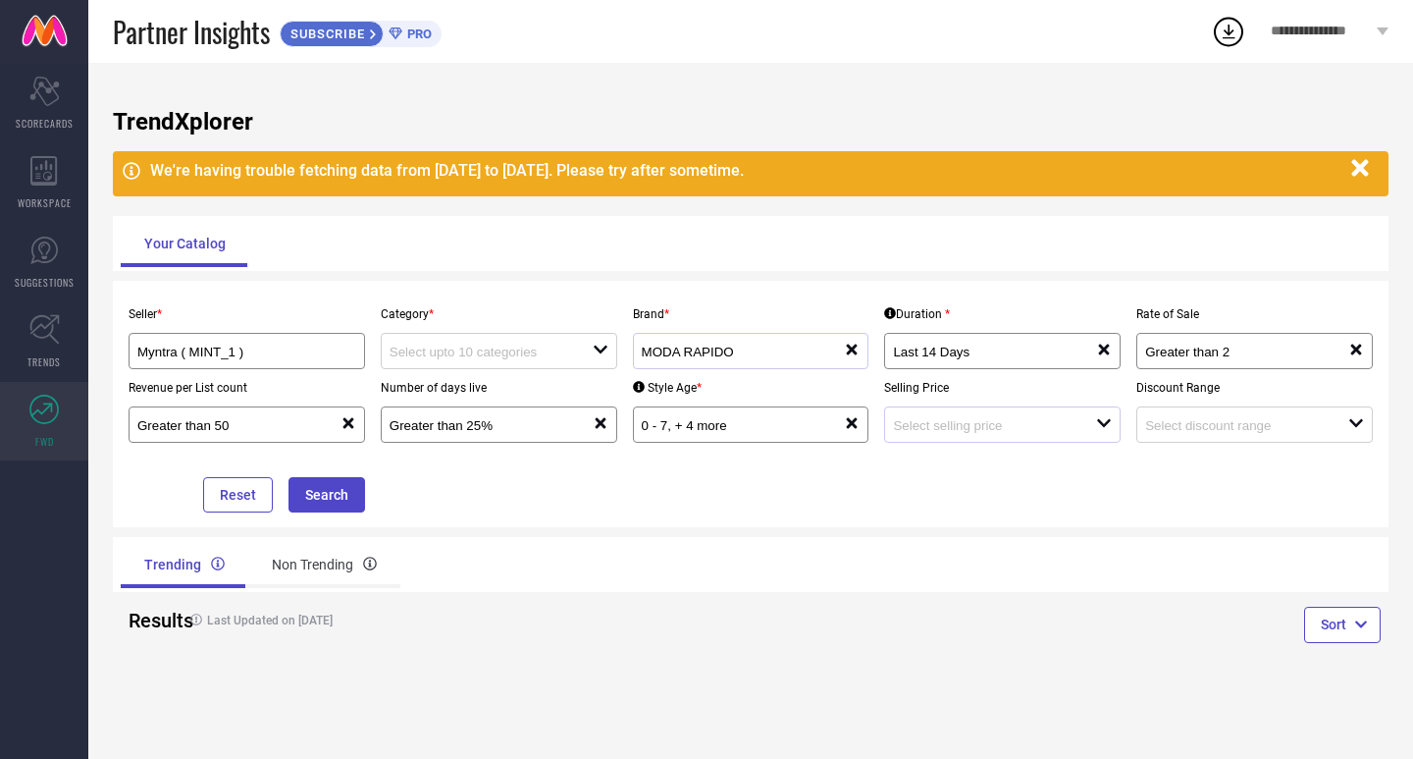
click at [996, 438] on div "open" at bounding box center [1002, 424] width 237 height 36
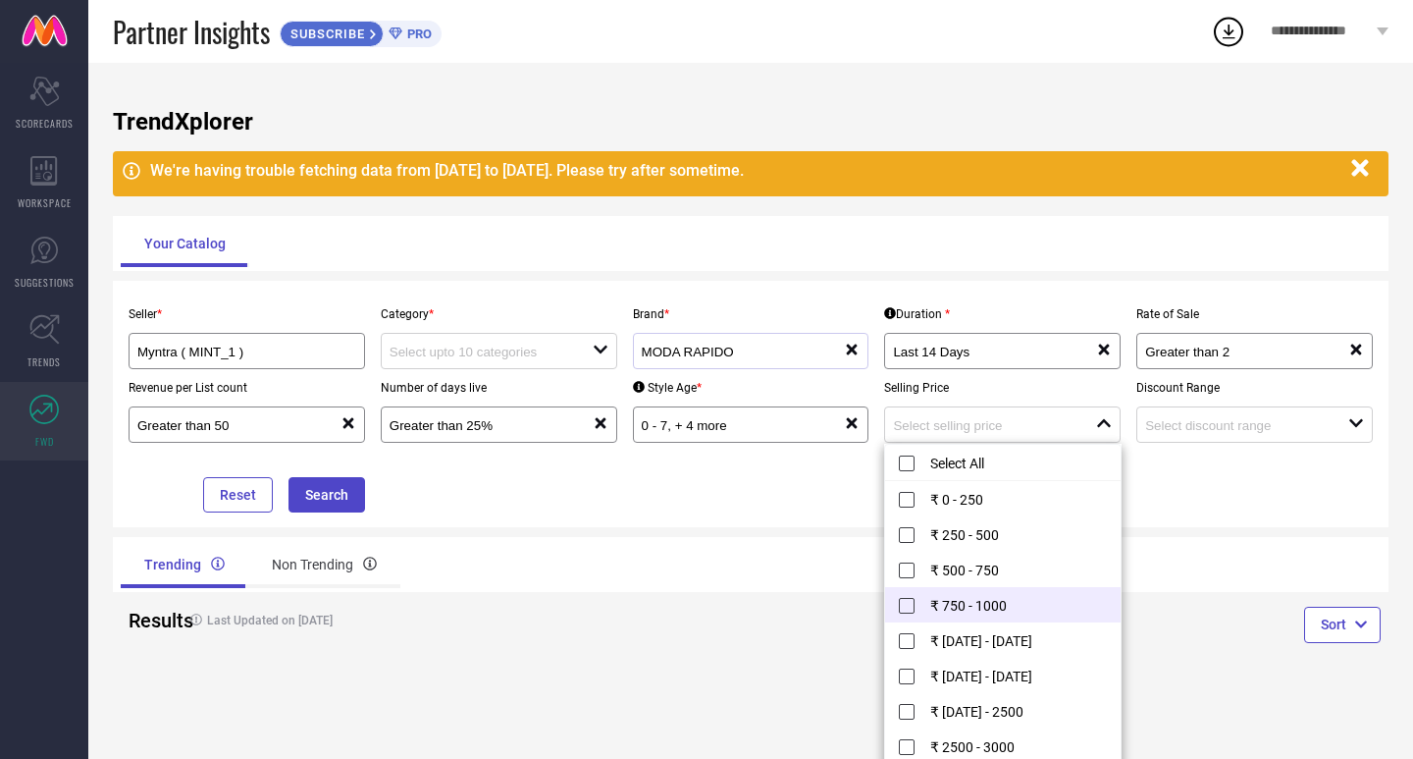
click at [989, 611] on li "₹ 750 - 1000" at bounding box center [1003, 604] width 236 height 35
type input "₹ 750 - 1000"
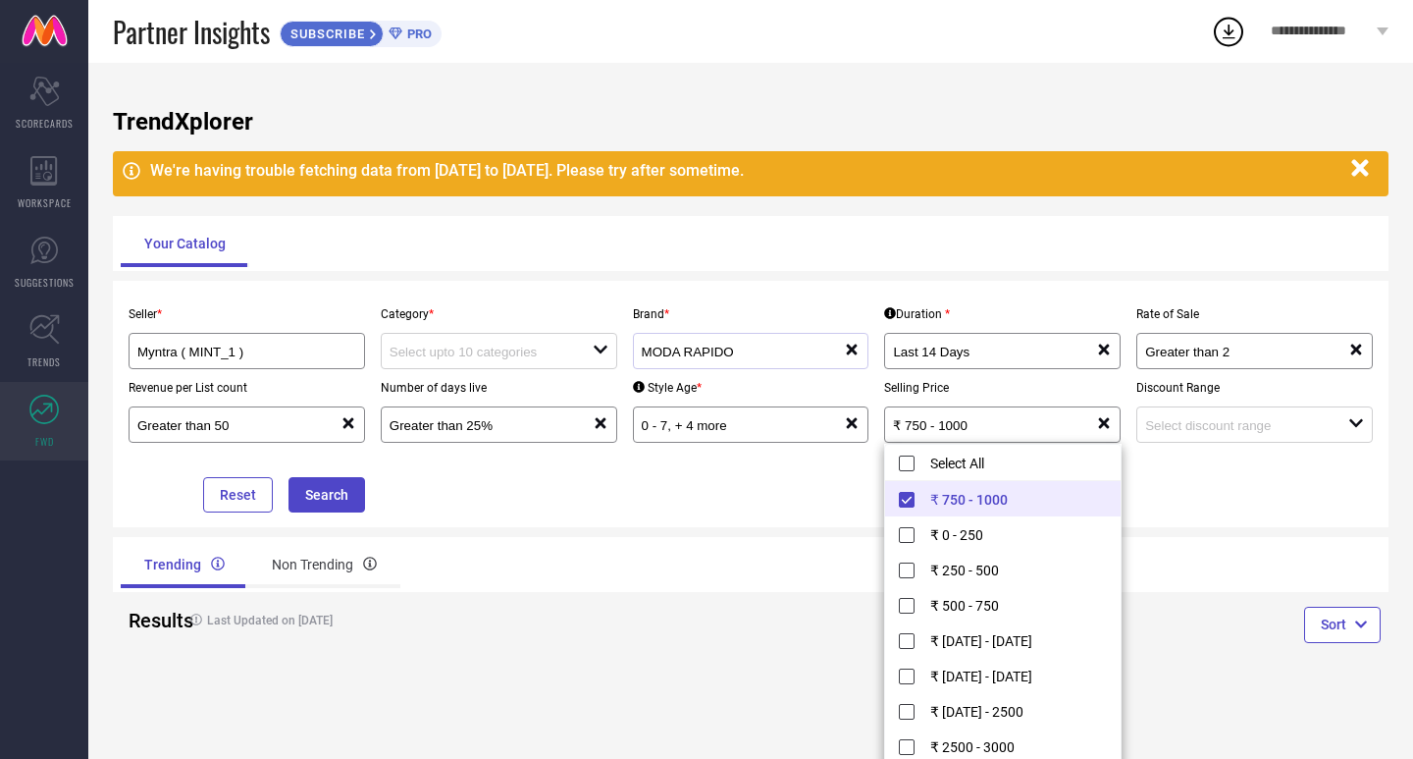
click at [1235, 531] on div "TrendXplorer We're having trouble fetching data from [DATE] to [DATE]. Please t…" at bounding box center [750, 411] width 1325 height 696
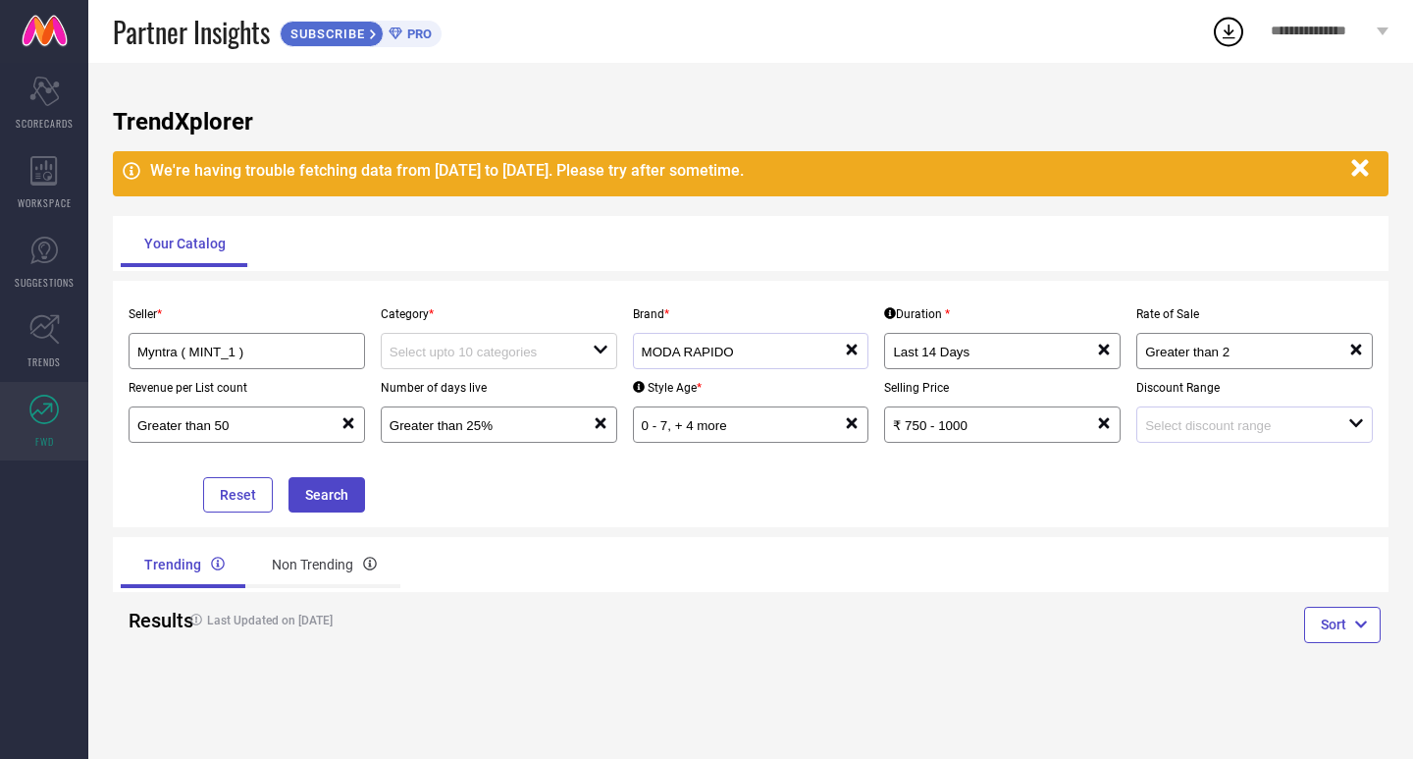
click at [1243, 441] on div "open" at bounding box center [1255, 424] width 237 height 36
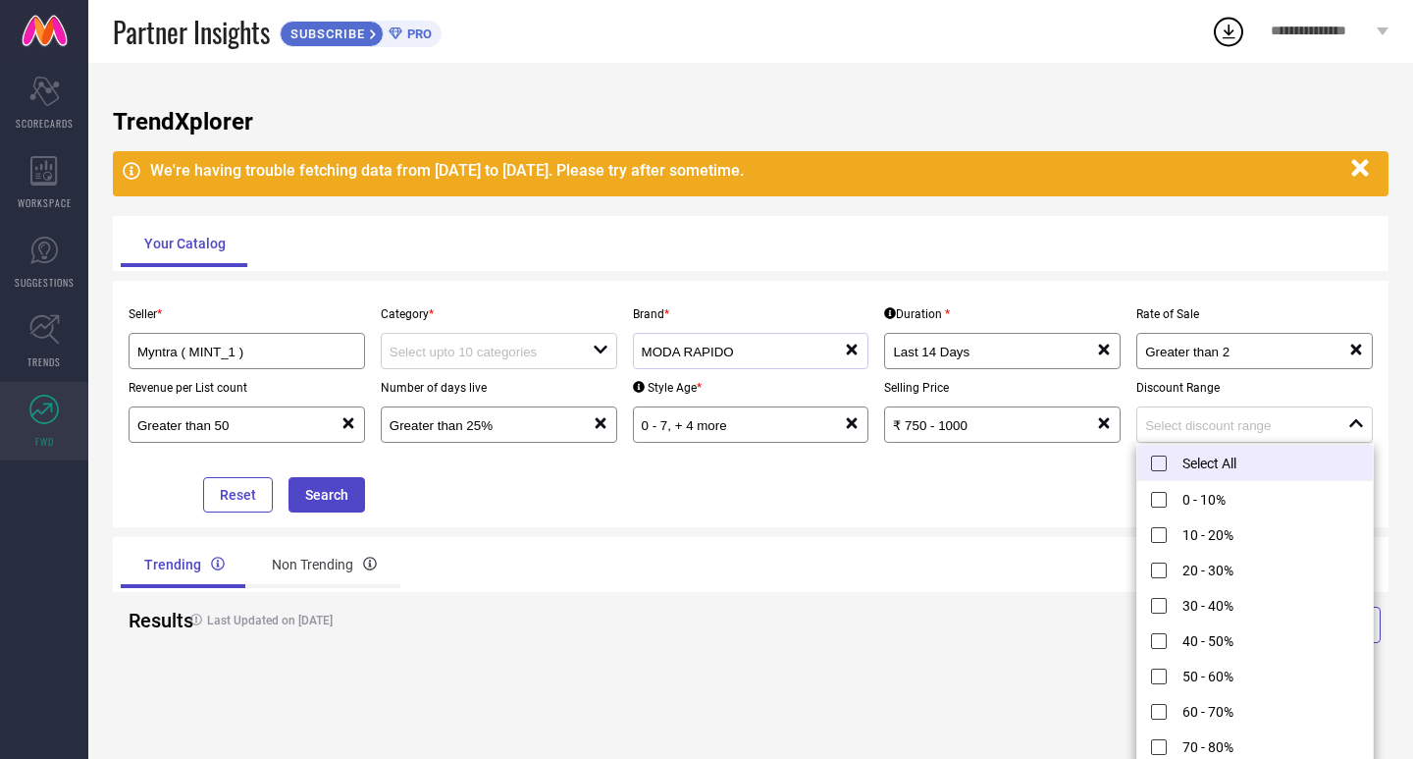
click at [1217, 461] on li "Select All" at bounding box center [1255, 463] width 236 height 36
type input "0 - 10%, + 10 more"
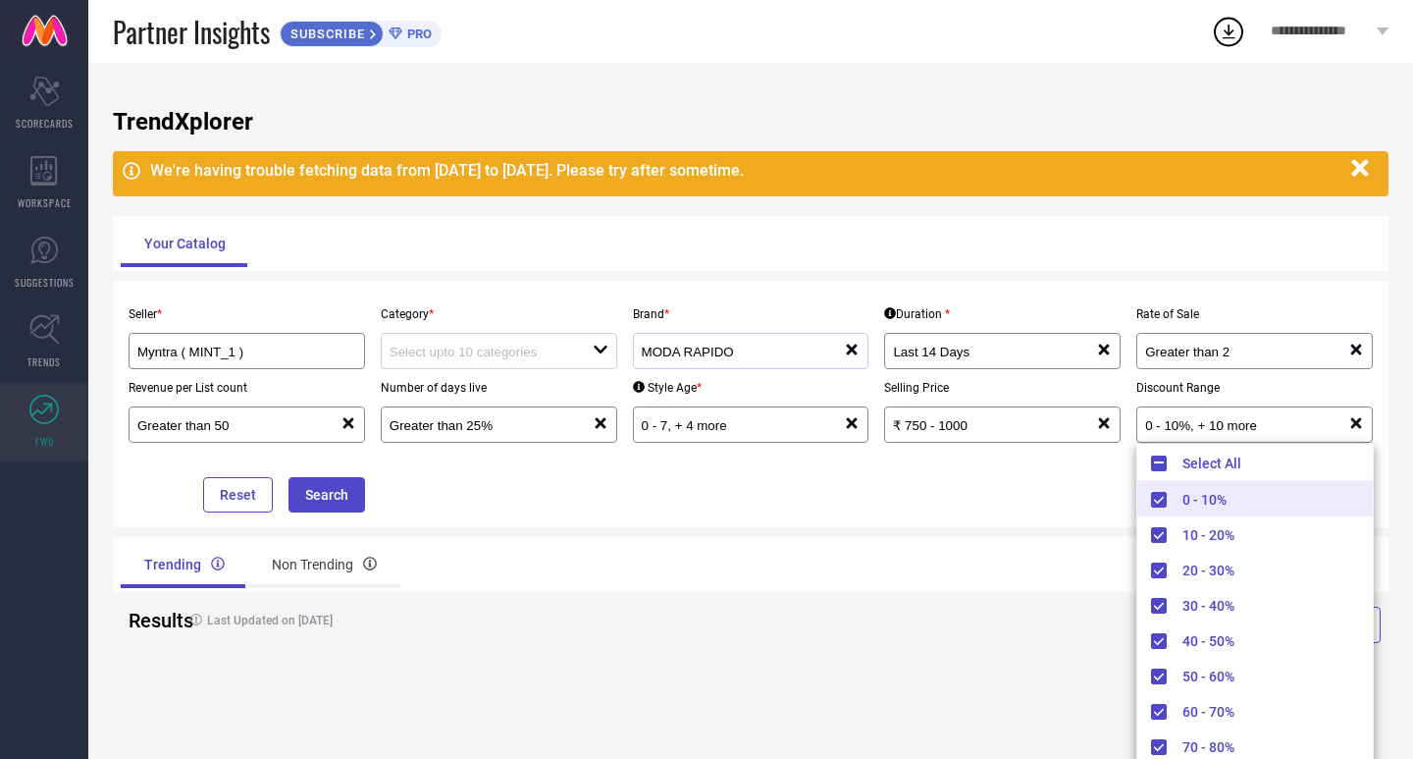
click at [874, 527] on div "Seller * Myntra ( MINT_1 ) Category * open Brand * MODA RAPIDO reset Duration *…" at bounding box center [751, 404] width 1276 height 246
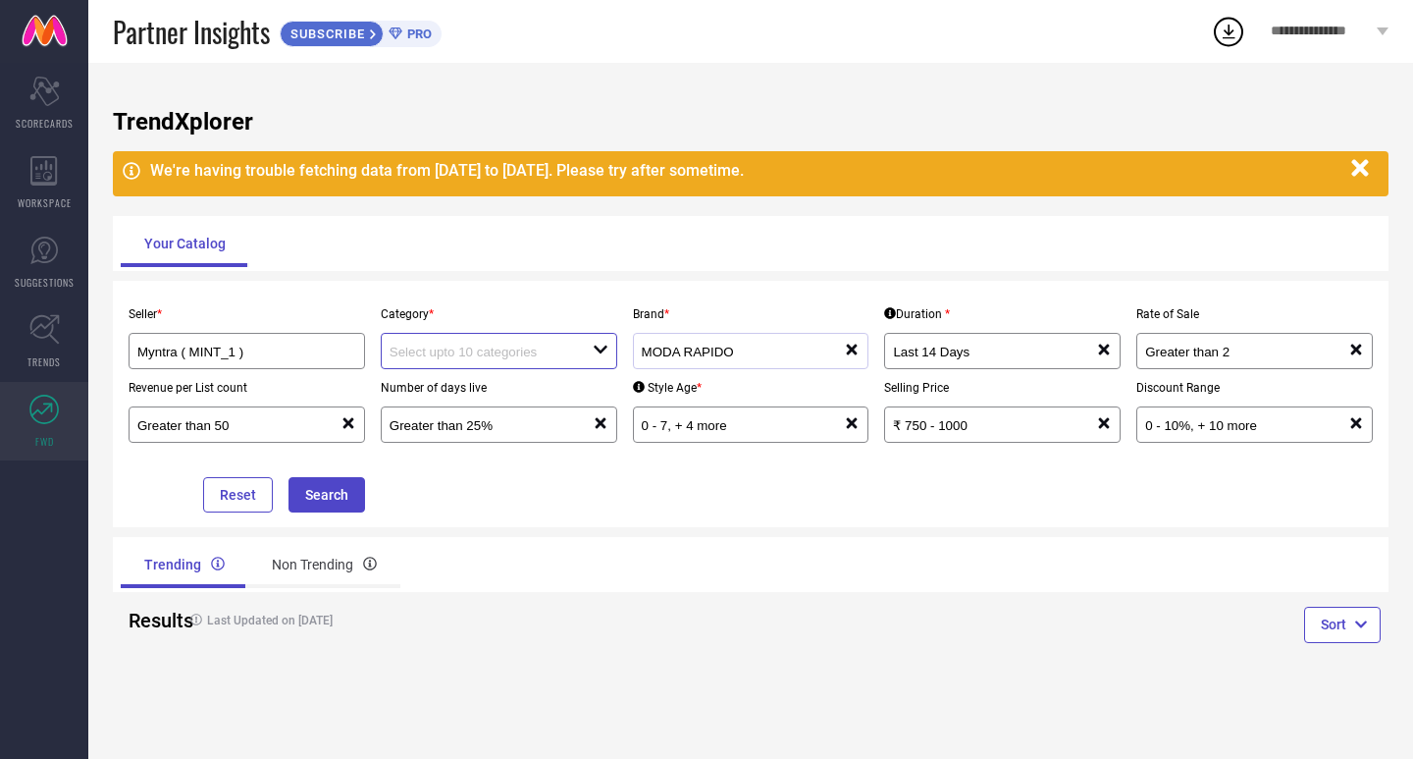
click at [522, 356] on input at bounding box center [481, 351] width 183 height 15
click at [501, 398] on div "No results found" at bounding box center [499, 386] width 237 height 33
click at [552, 562] on div "Trending Non Trending" at bounding box center [432, 564] width 622 height 47
click at [313, 494] on button "Search" at bounding box center [327, 494] width 77 height 35
click at [338, 493] on button "Search" at bounding box center [327, 494] width 77 height 35
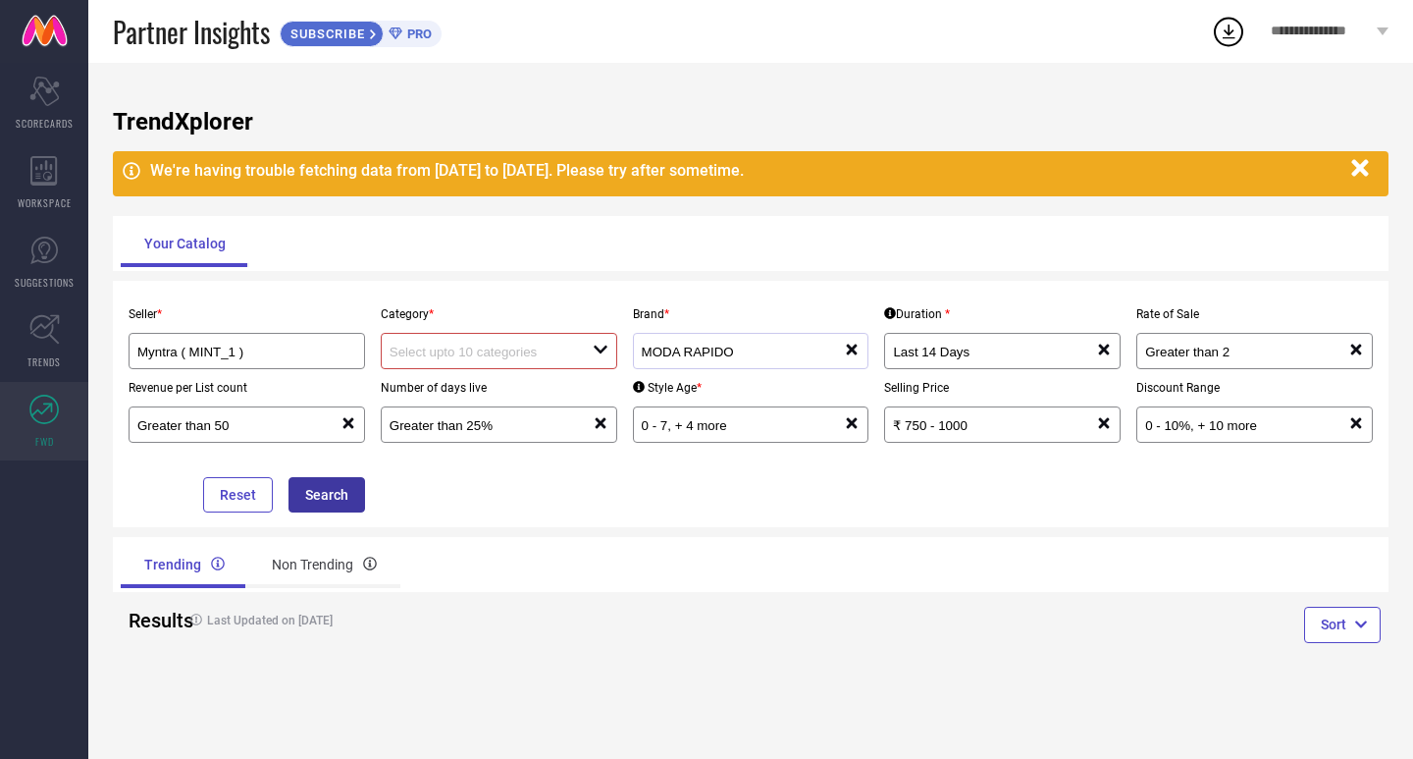
click at [340, 504] on button "Search" at bounding box center [327, 494] width 77 height 35
click at [1366, 161] on icon "button" at bounding box center [1359, 168] width 17 height 17
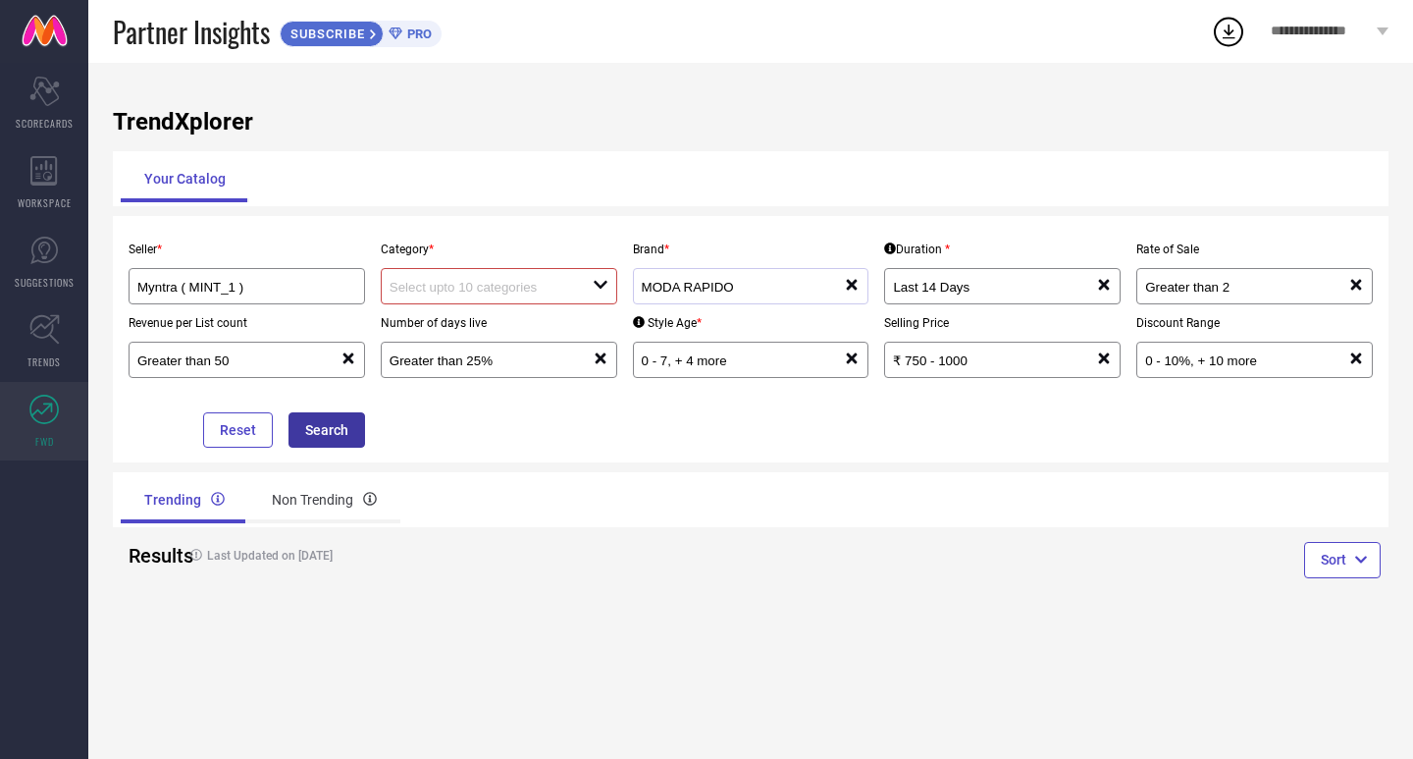
click at [321, 426] on button "Search" at bounding box center [327, 429] width 77 height 35
click at [37, 106] on div "Scorecard SCORECARDS" at bounding box center [44, 103] width 88 height 79
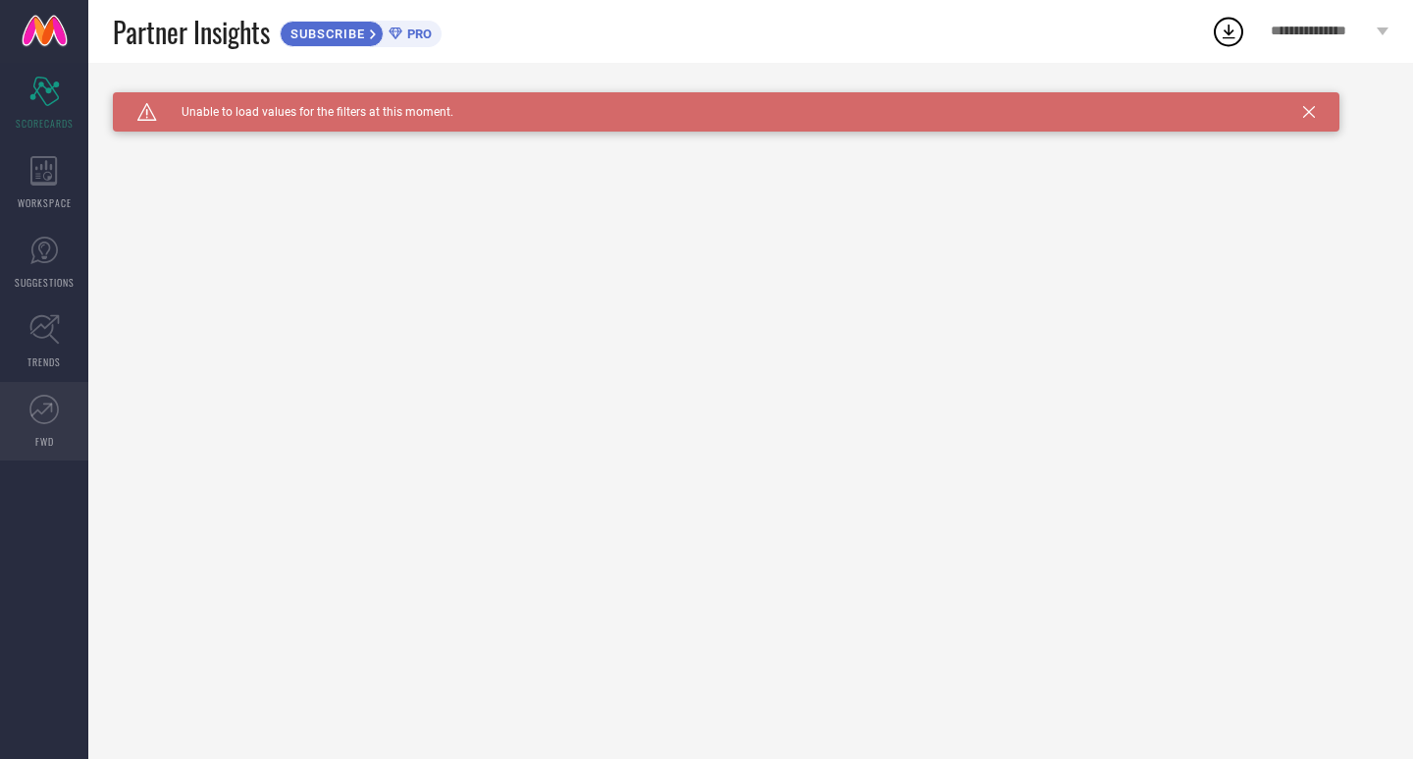
click at [39, 418] on icon at bounding box center [43, 409] width 29 height 29
